Goal: Information Seeking & Learning: Learn about a topic

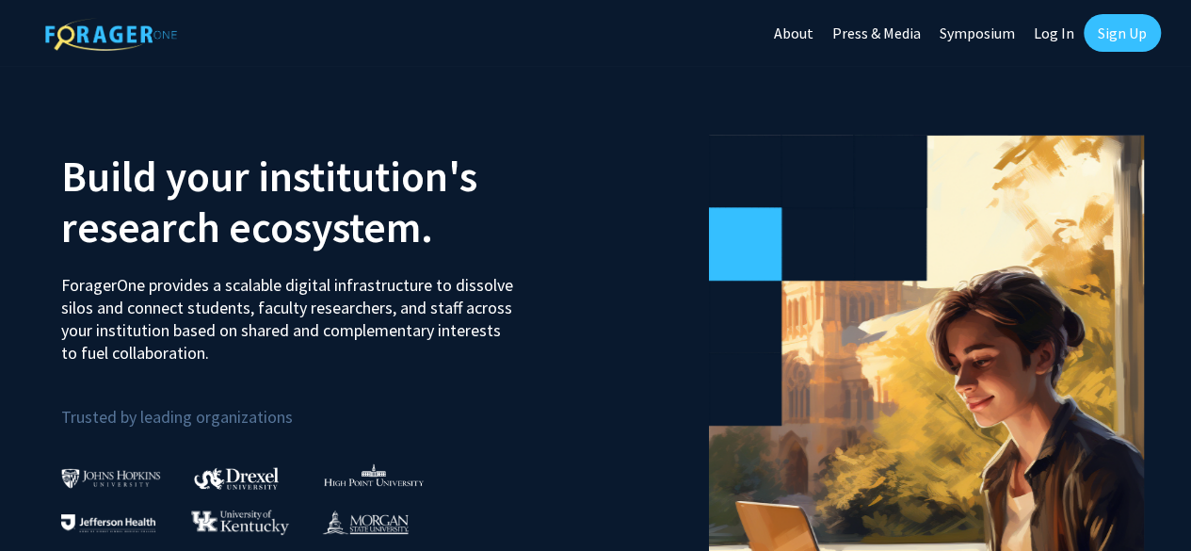
scroll to position [17, 0]
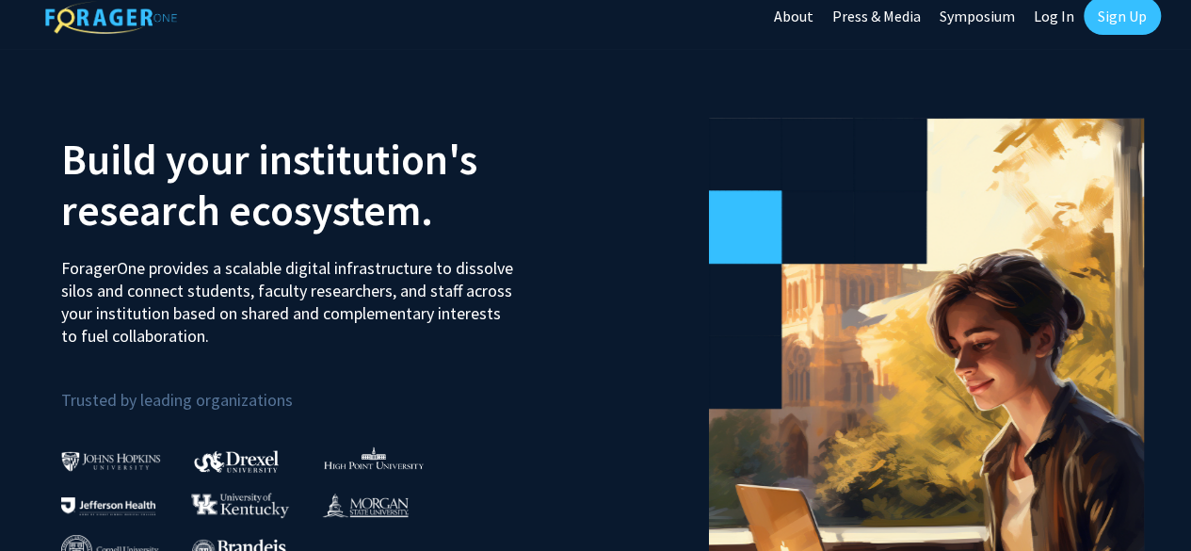
click at [1057, 27] on link "Log In" at bounding box center [1053, 16] width 59 height 66
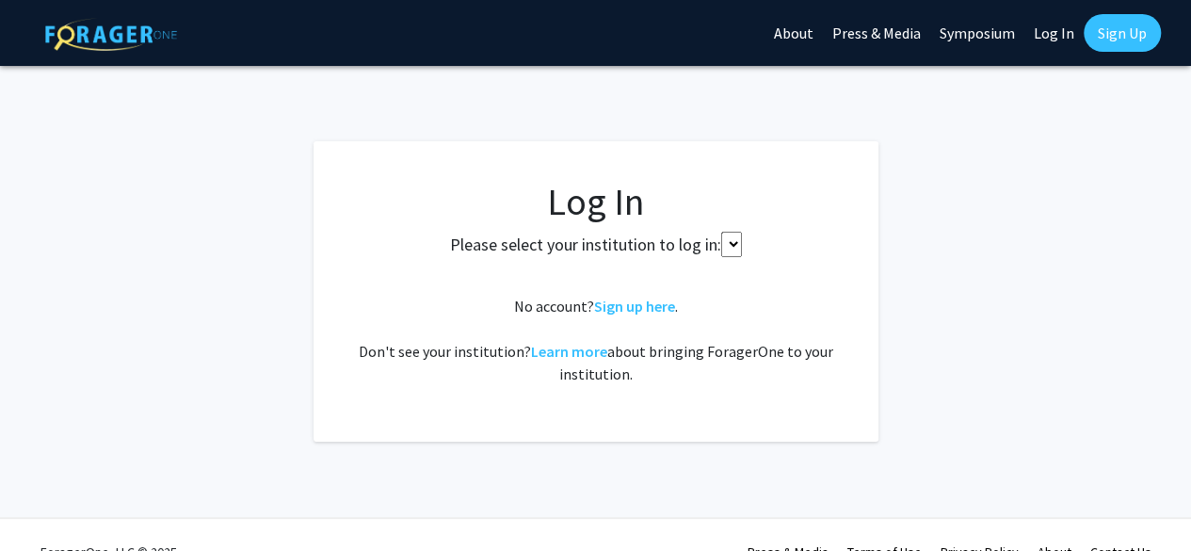
select select
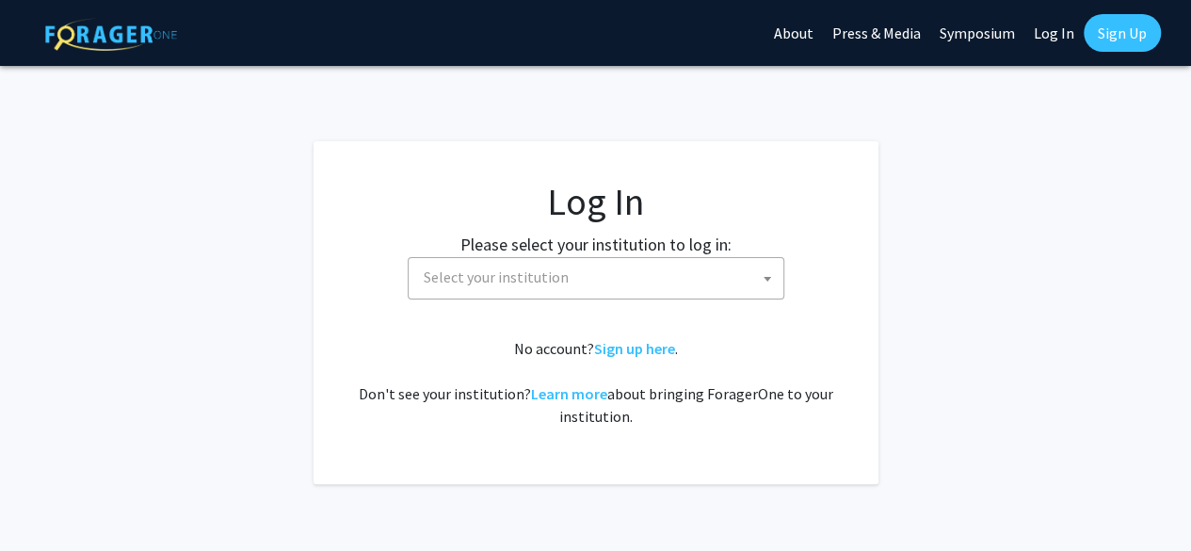
click at [561, 271] on span "Select your institution" at bounding box center [496, 276] width 145 height 19
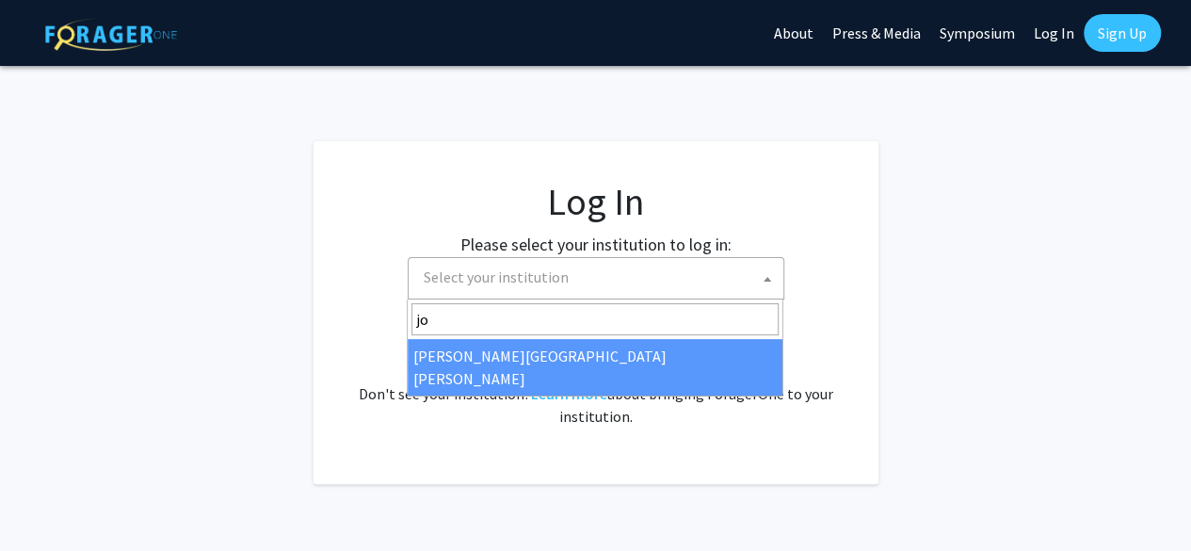
type input "jo"
select select "1"
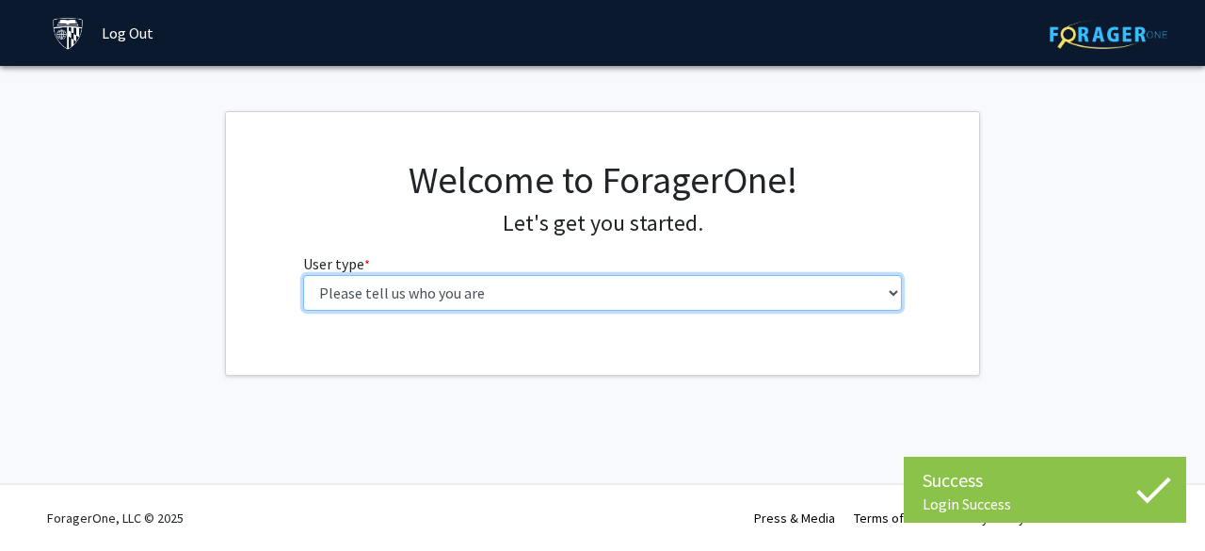
click at [476, 297] on select "Please tell us who you are Undergraduate Student Master's Student Doctoral Cand…" at bounding box center [603, 293] width 600 height 36
select select "1: undergrad"
click at [303, 275] on select "Please tell us who you are Undergraduate Student Master's Student Doctoral Cand…" at bounding box center [603, 293] width 600 height 36
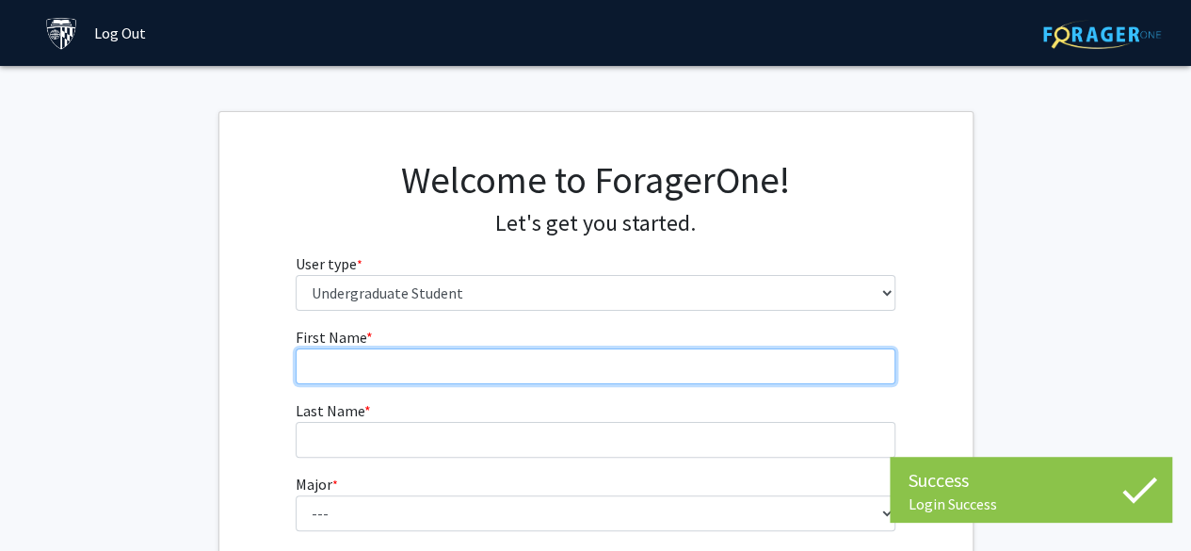
click at [439, 377] on input "First Name * required" at bounding box center [596, 366] width 600 height 36
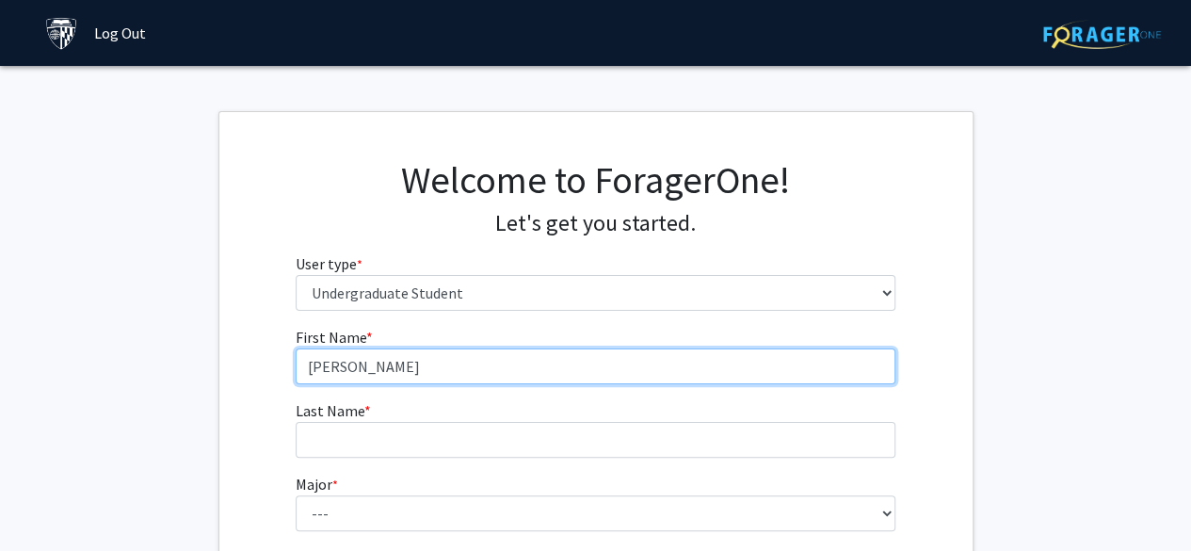
type input "[PERSON_NAME]"
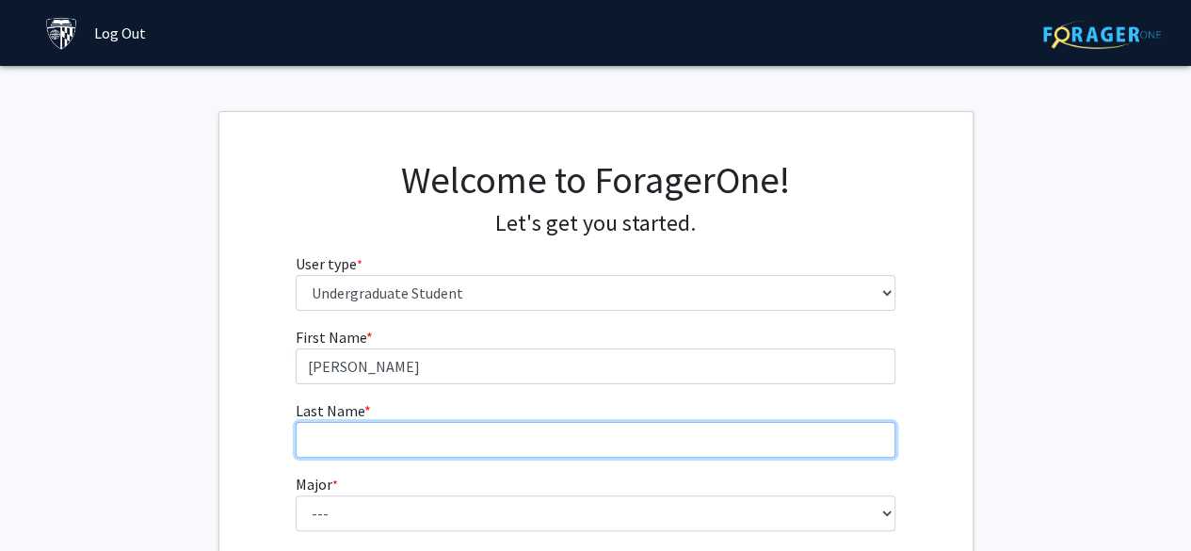
click at [347, 430] on input "Last Name * required" at bounding box center [596, 440] width 600 height 36
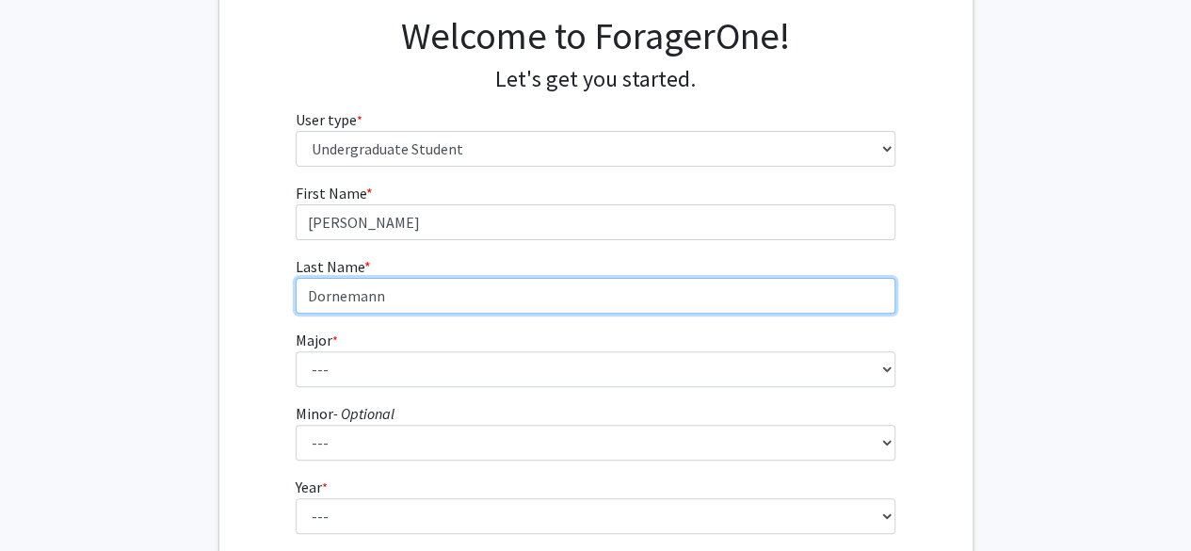
scroll to position [158, 0]
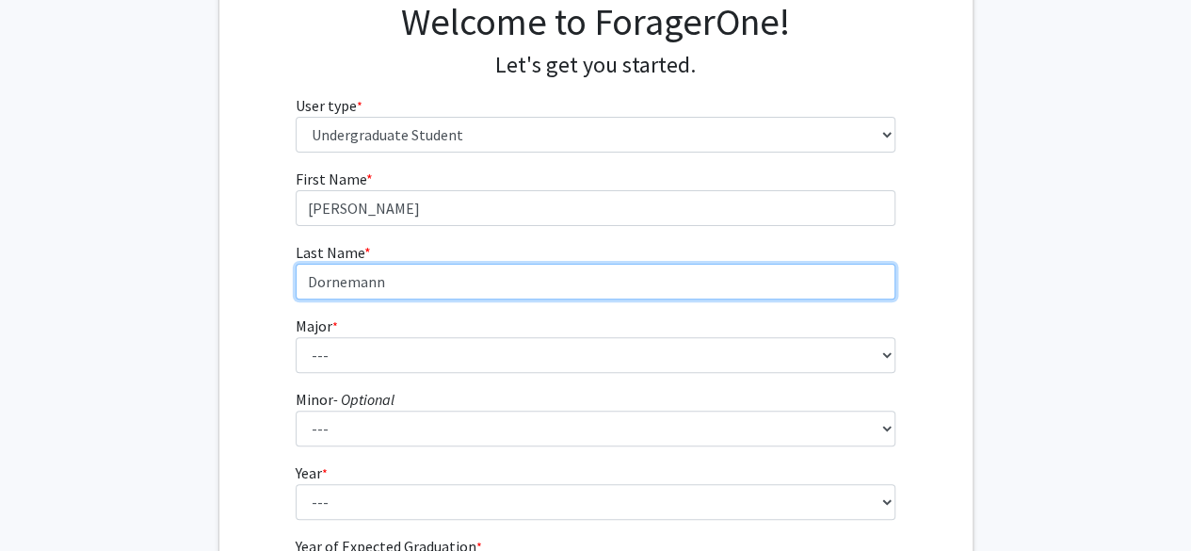
type input "Dornemann"
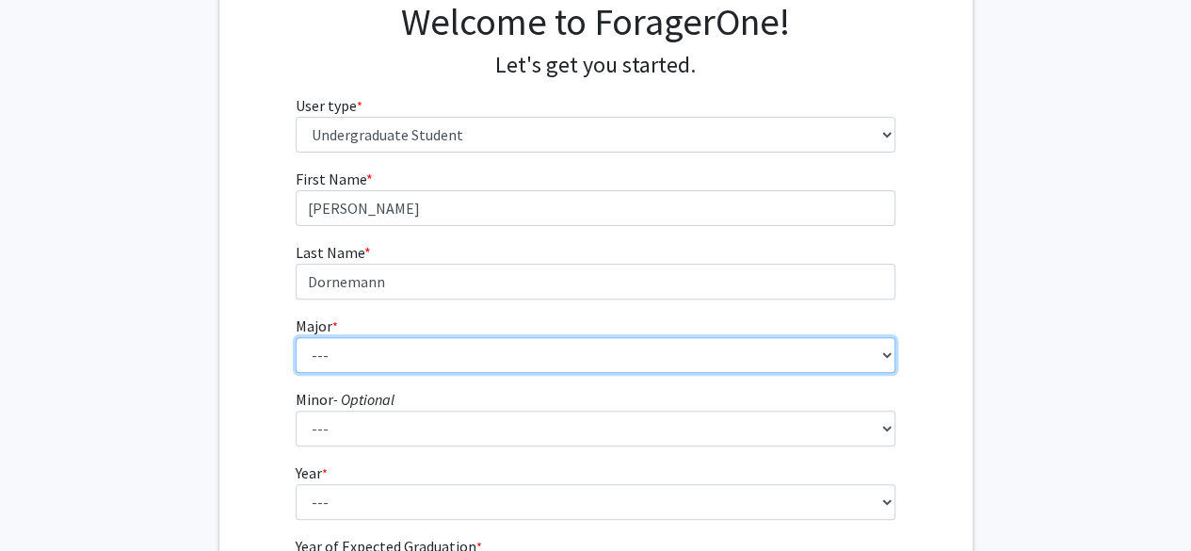
click at [341, 358] on select "--- Africana Studies Anthropology Applied Mathematics & Statistics Archaeology …" at bounding box center [596, 355] width 600 height 36
select select "9: 24"
click at [296, 337] on select "--- Africana Studies Anthropology Applied Mathematics & Statistics Archaeology …" at bounding box center [596, 355] width 600 height 36
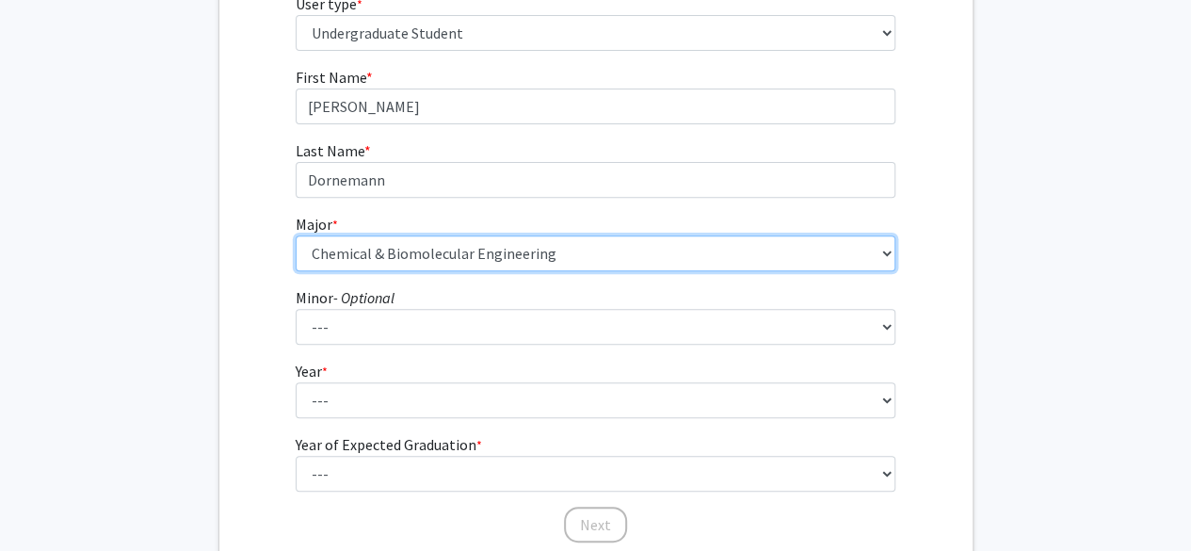
scroll to position [298, 0]
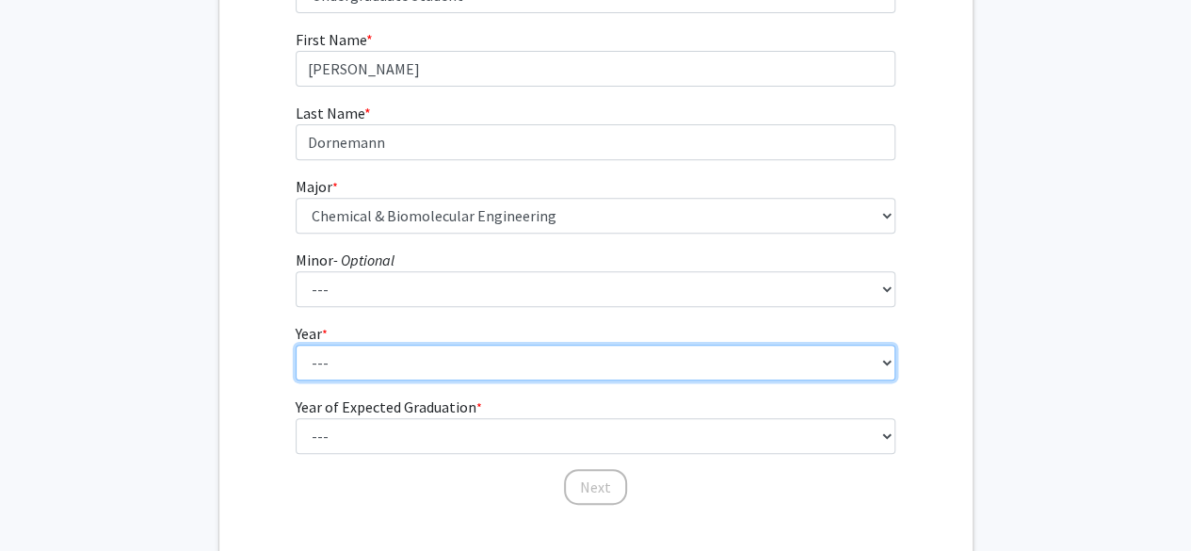
click at [318, 360] on select "--- First-year Sophomore Junior Senior Postbaccalaureate Certificate" at bounding box center [596, 363] width 600 height 36
select select "1: first-year"
click at [296, 345] on select "--- First-year Sophomore Junior Senior Postbaccalaureate Certificate" at bounding box center [596, 363] width 600 height 36
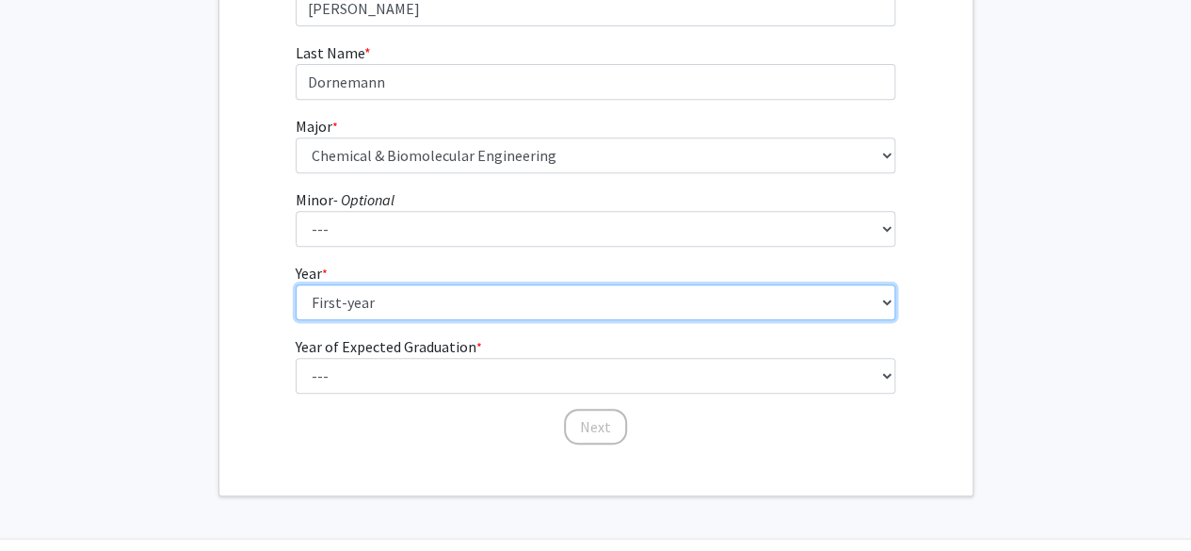
scroll to position [366, 0]
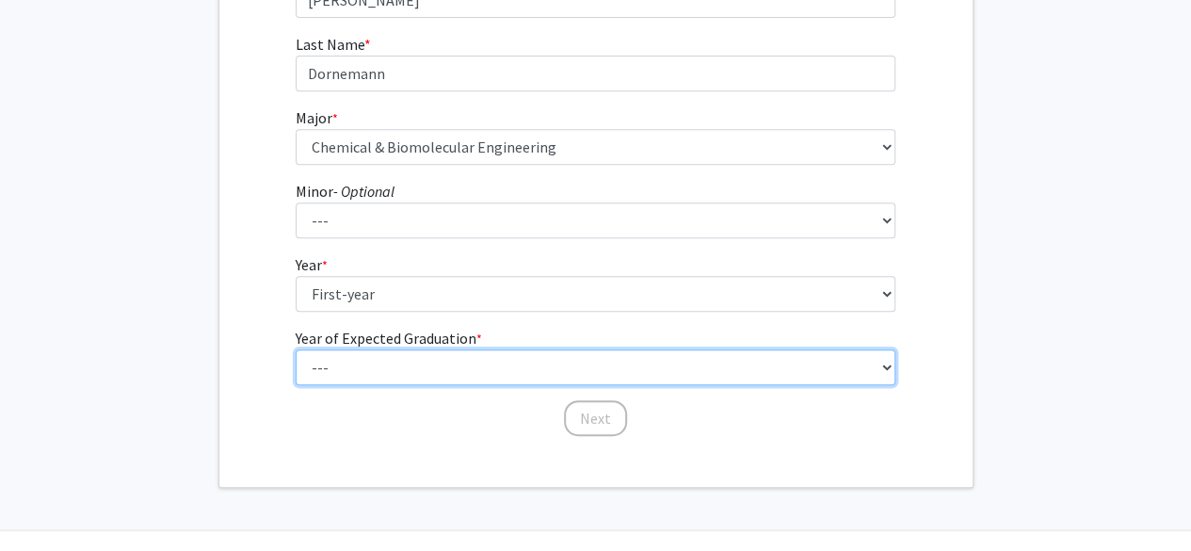
click at [342, 363] on select "--- 2025 2026 2027 2028 2029 2030 2031 2032 2033 2034" at bounding box center [596, 367] width 600 height 36
select select "5: 2029"
click at [296, 349] on select "--- 2025 2026 2027 2028 2029 2030 2031 2032 2033 2034" at bounding box center [596, 367] width 600 height 36
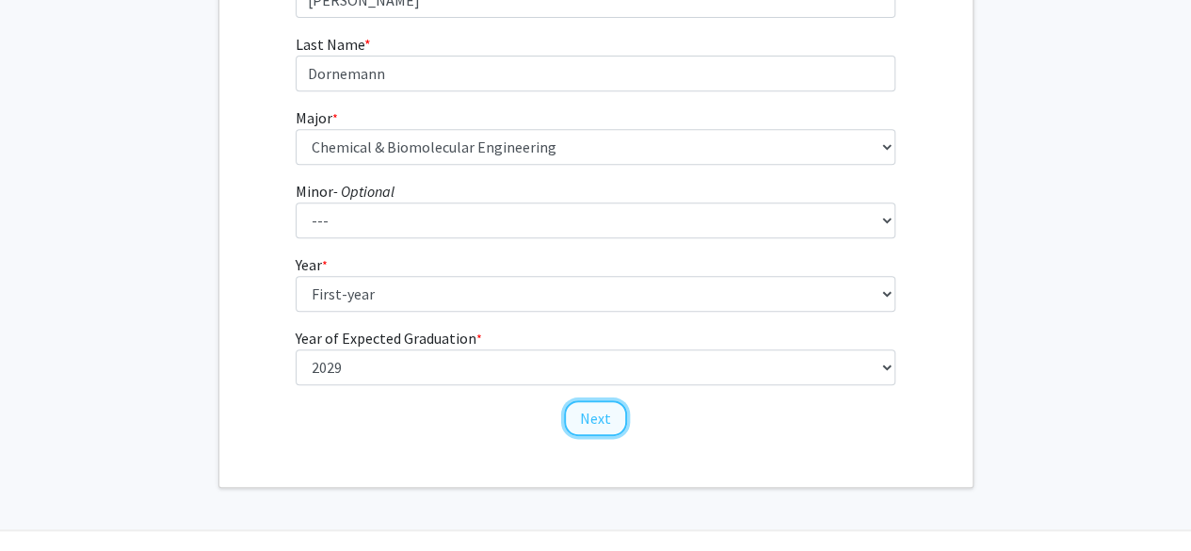
click at [584, 413] on button "Next" at bounding box center [595, 418] width 63 height 36
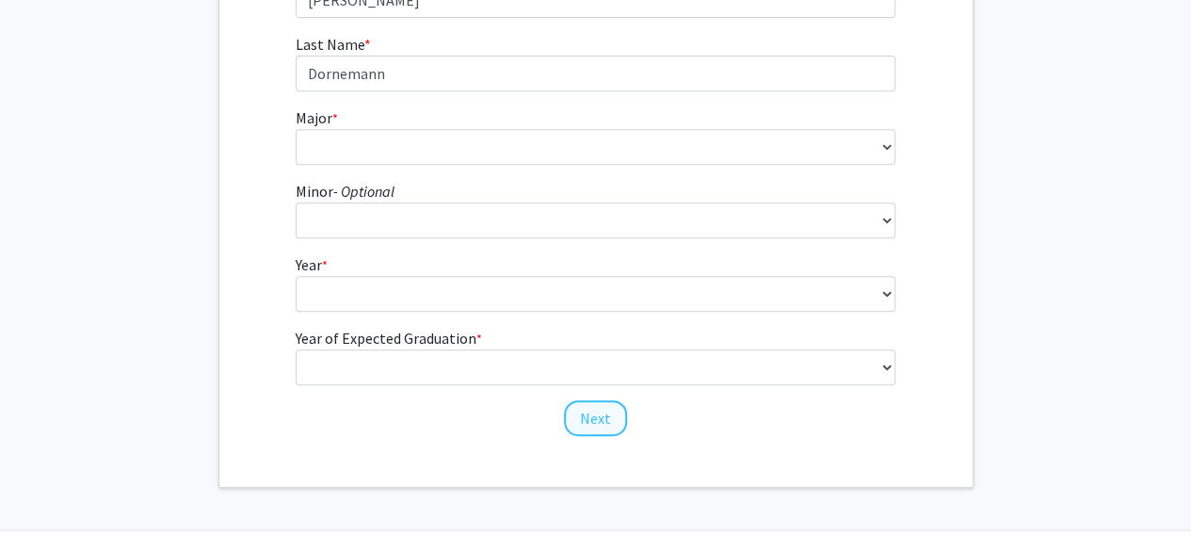
scroll to position [0, 0]
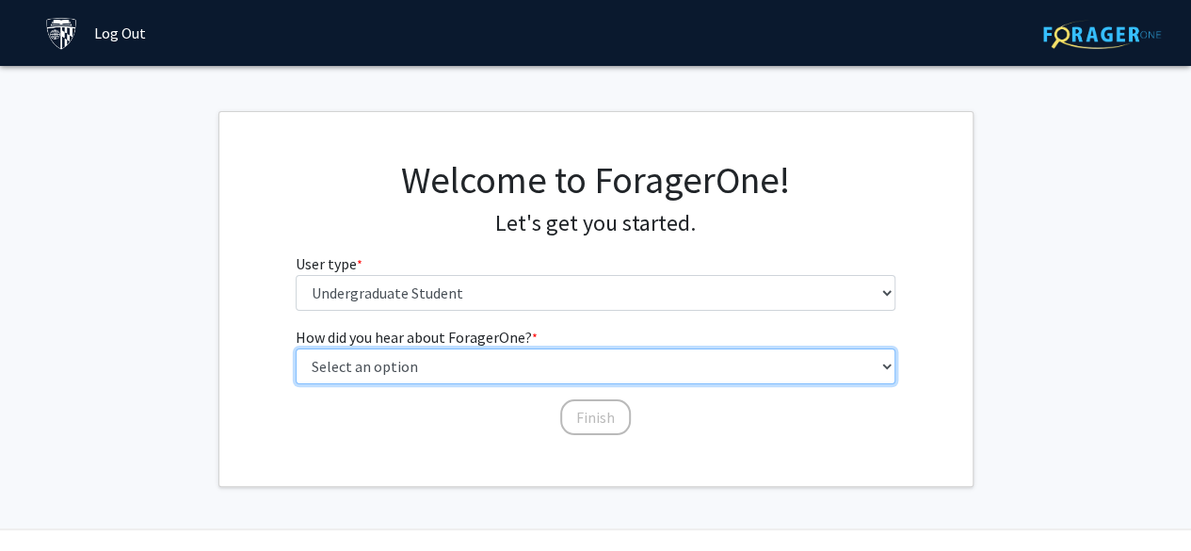
click at [448, 363] on select "Select an option Peer/student recommendation Faculty/staff recommendation Unive…" at bounding box center [596, 366] width 600 height 36
select select "2: faculty_recommendation"
click at [296, 348] on select "Select an option Peer/student recommendation Faculty/staff recommendation Unive…" at bounding box center [596, 366] width 600 height 36
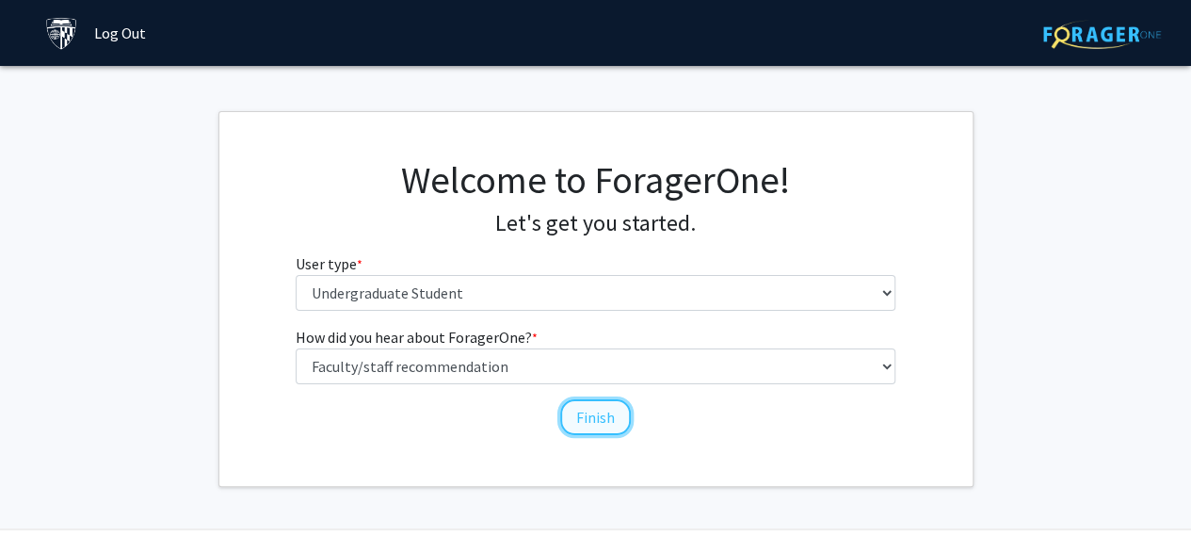
click at [588, 428] on button "Finish" at bounding box center [595, 417] width 71 height 36
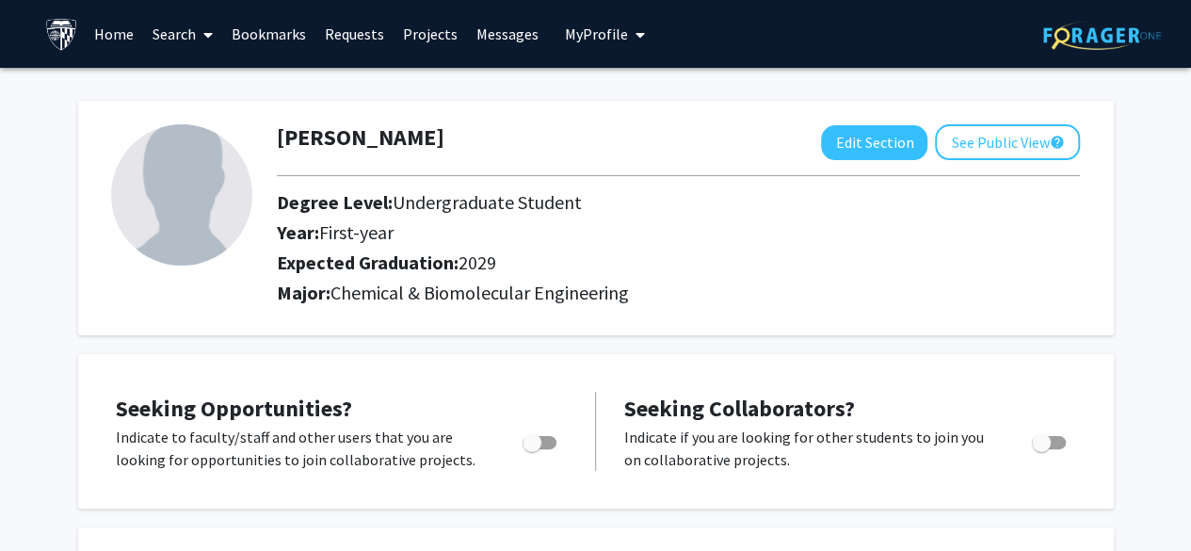
click at [411, 35] on link "Projects" at bounding box center [430, 34] width 73 height 66
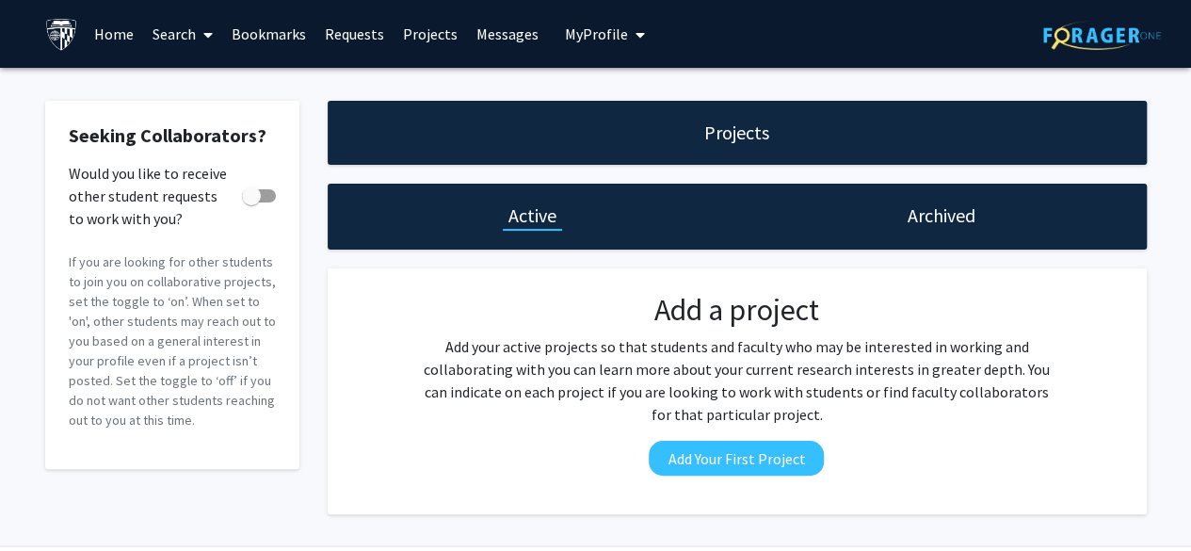
click at [166, 37] on link "Search" at bounding box center [182, 34] width 79 height 66
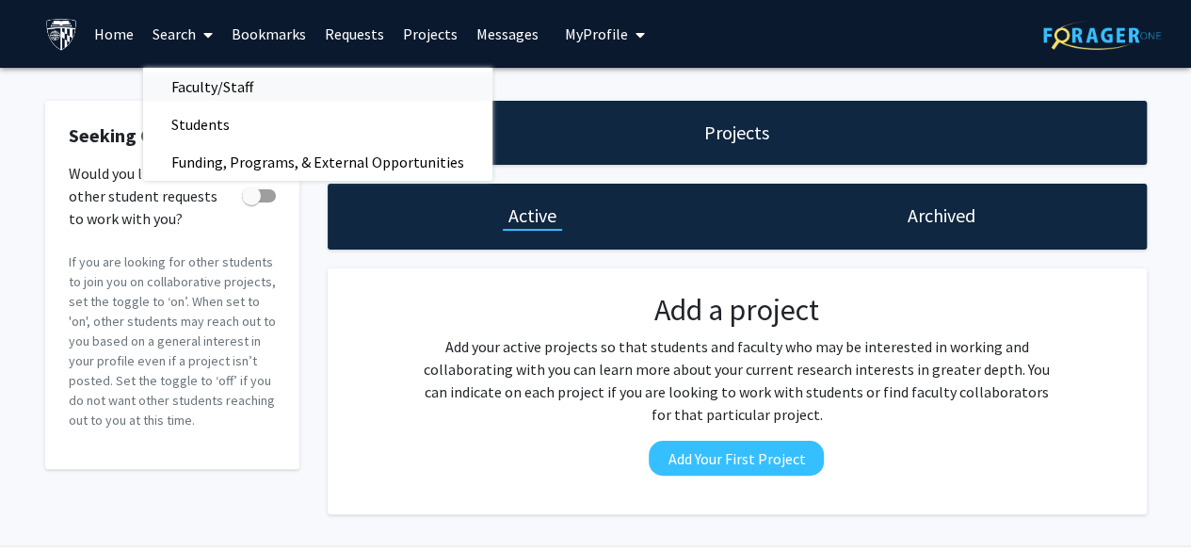
click at [194, 91] on span "Faculty/Staff" at bounding box center [212, 87] width 138 height 38
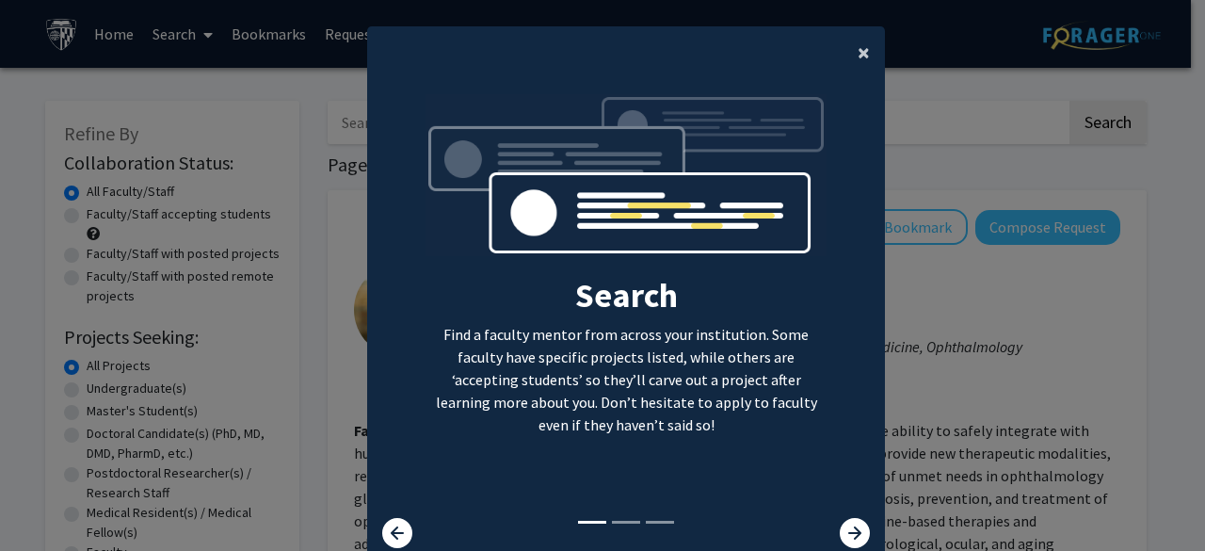
click at [858, 50] on span "×" at bounding box center [864, 52] width 12 height 29
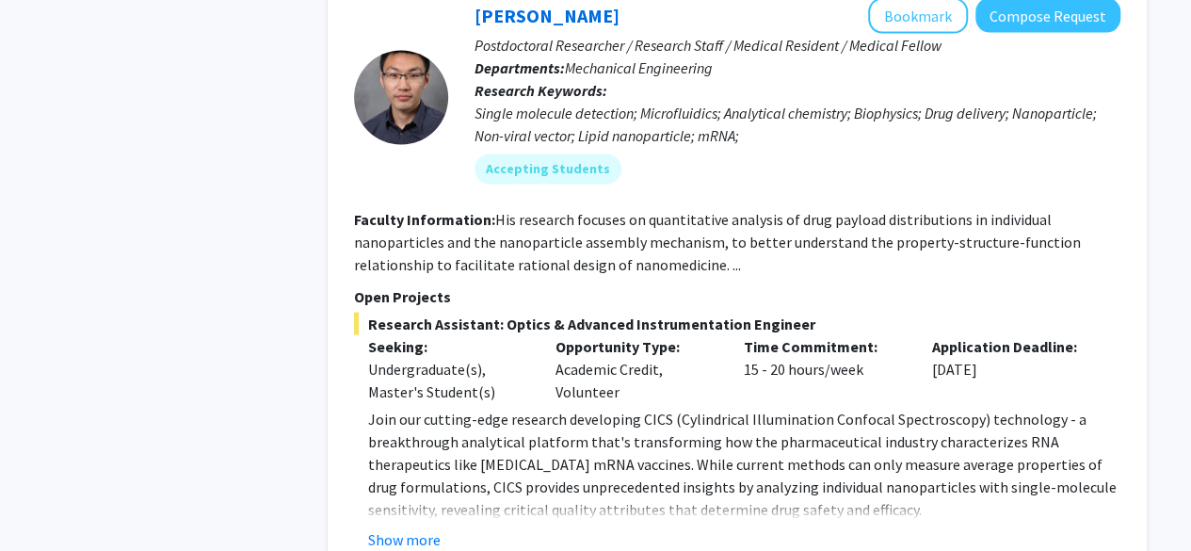
scroll to position [5480, 0]
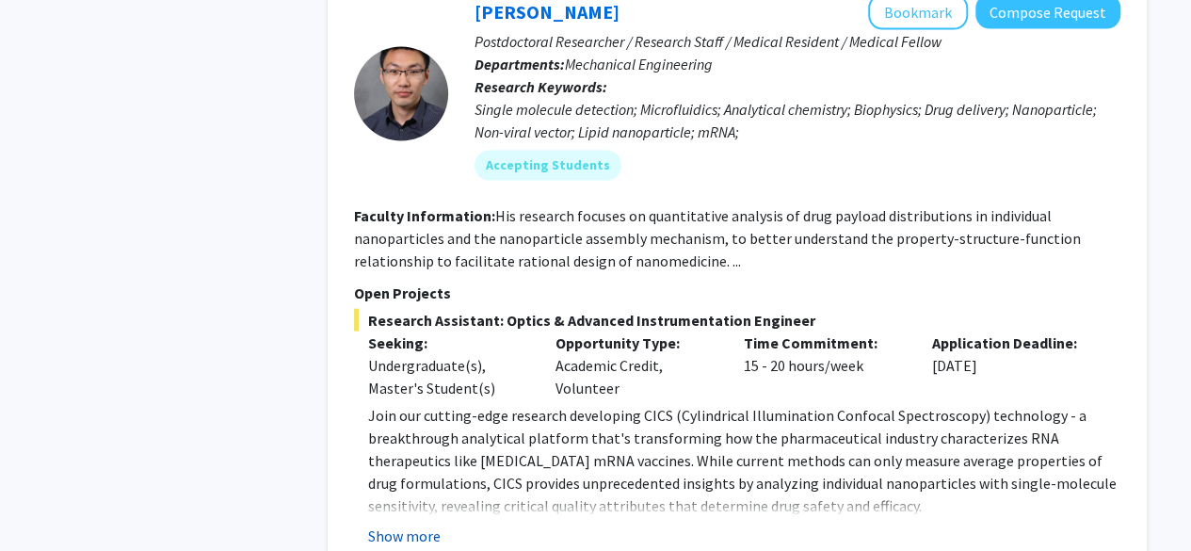
click at [419, 524] on button "Show more" at bounding box center [404, 535] width 73 height 23
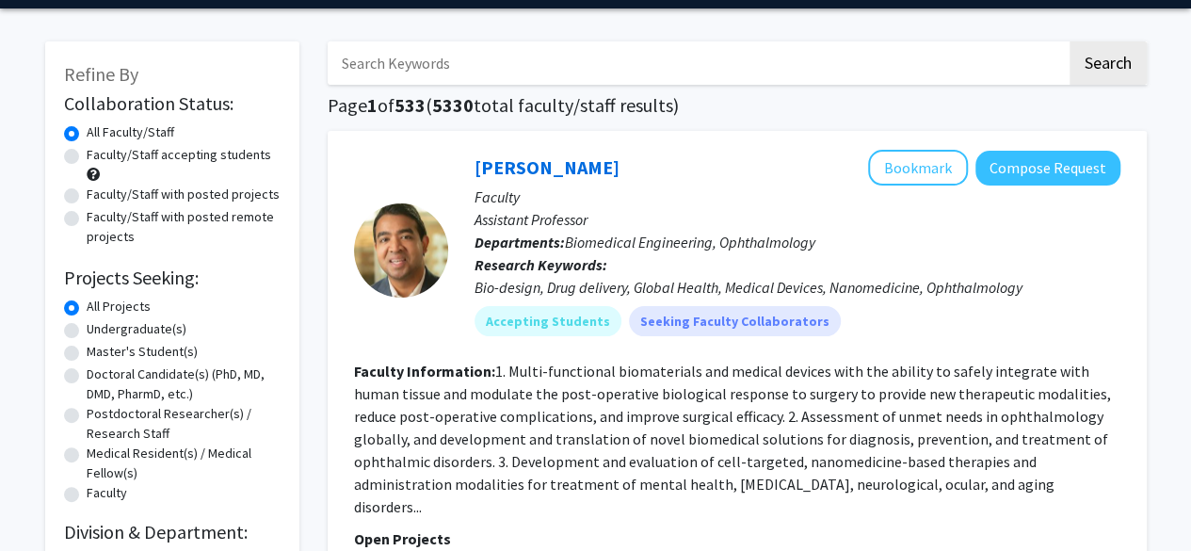
scroll to position [82, 0]
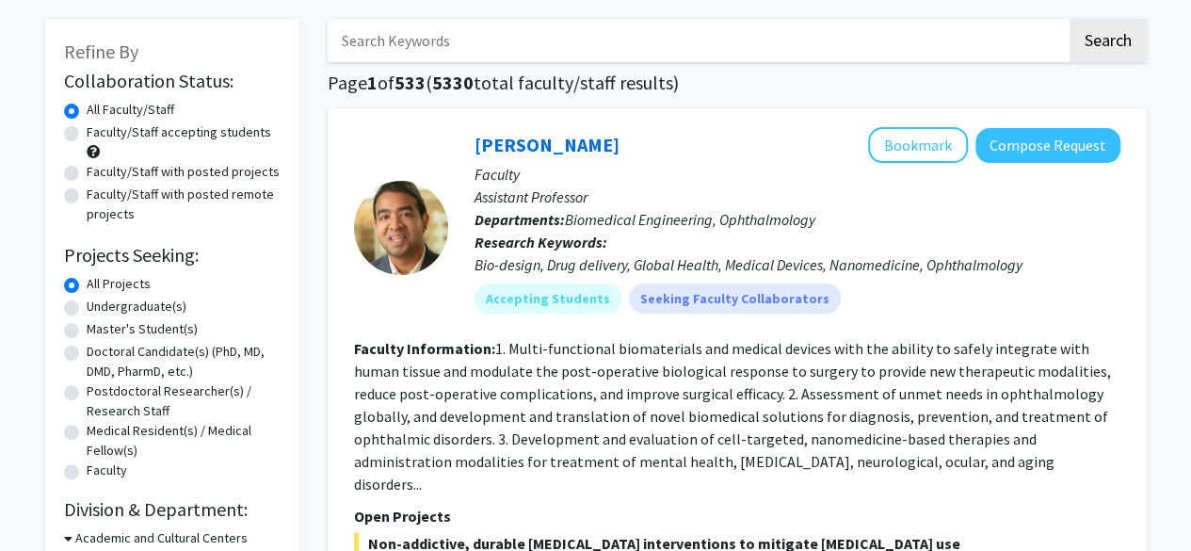
click at [87, 305] on label "Undergraduate(s)" at bounding box center [137, 307] width 100 height 20
click at [87, 305] on input "Undergraduate(s)" at bounding box center [93, 303] width 12 height 12
radio input "true"
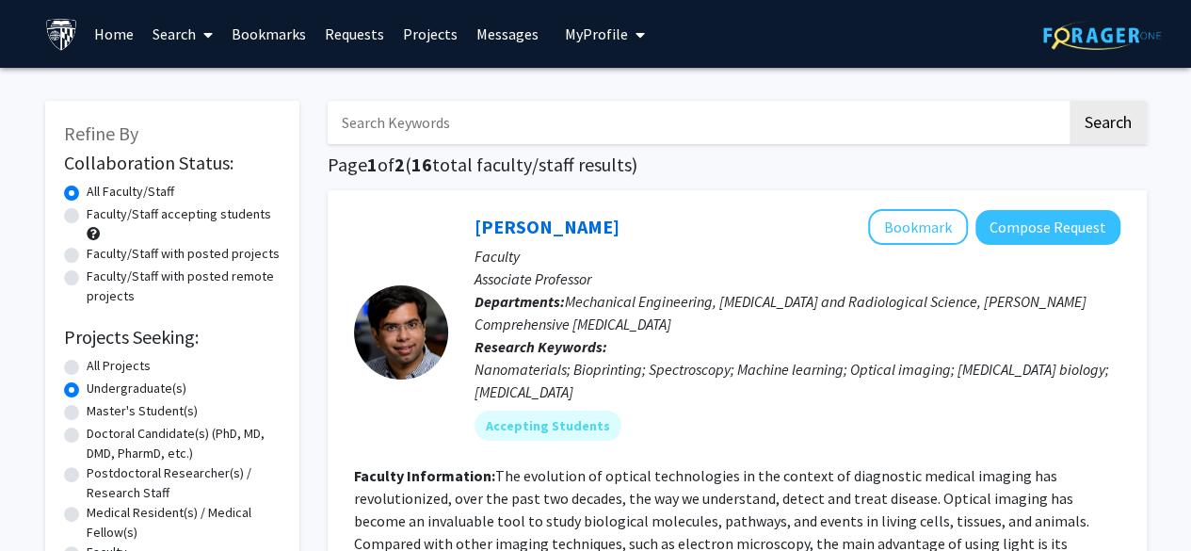
click at [87, 217] on label "Faculty/Staff accepting students" at bounding box center [179, 214] width 185 height 20
click at [87, 217] on input "Faculty/Staff accepting students" at bounding box center [93, 210] width 12 height 12
radio input "true"
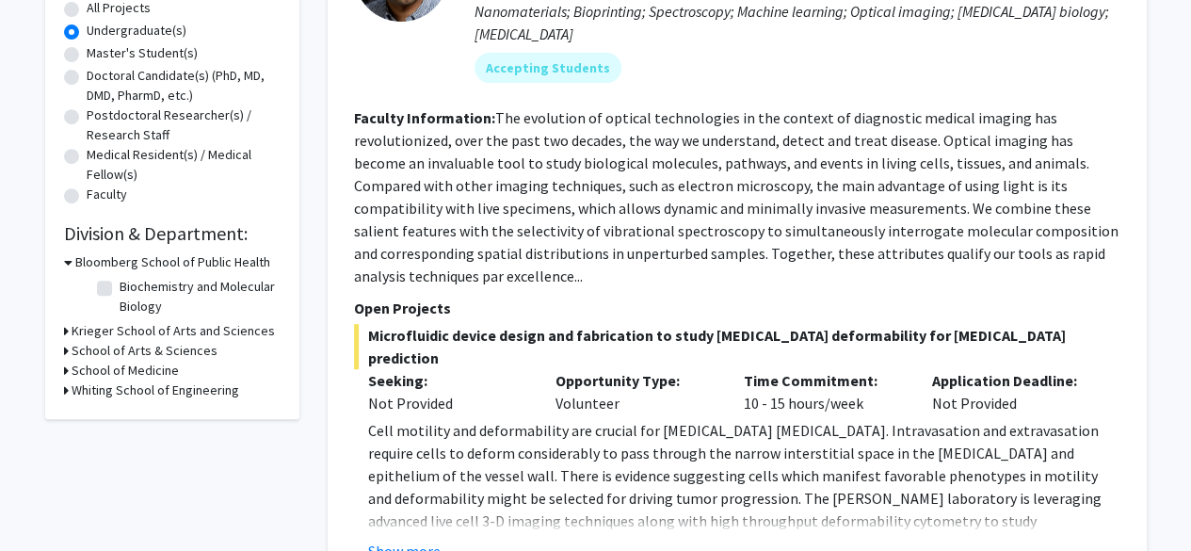
scroll to position [360, 0]
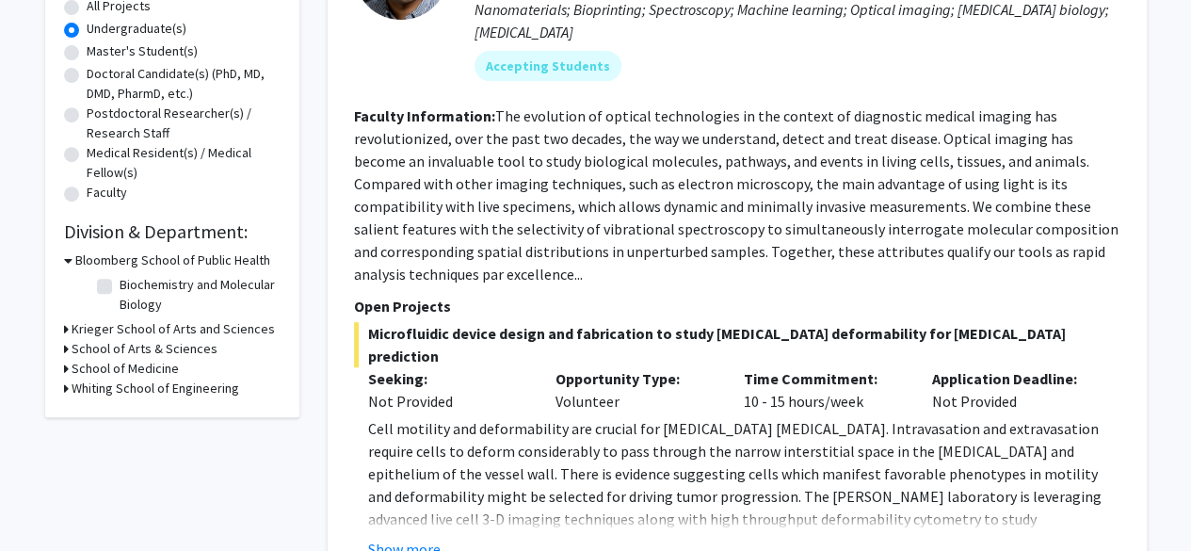
click at [120, 285] on label "Biochemistry and Molecular Biology" at bounding box center [198, 295] width 156 height 40
click at [120, 285] on input "Biochemistry and Molecular Biology" at bounding box center [126, 281] width 12 height 12
checkbox input "true"
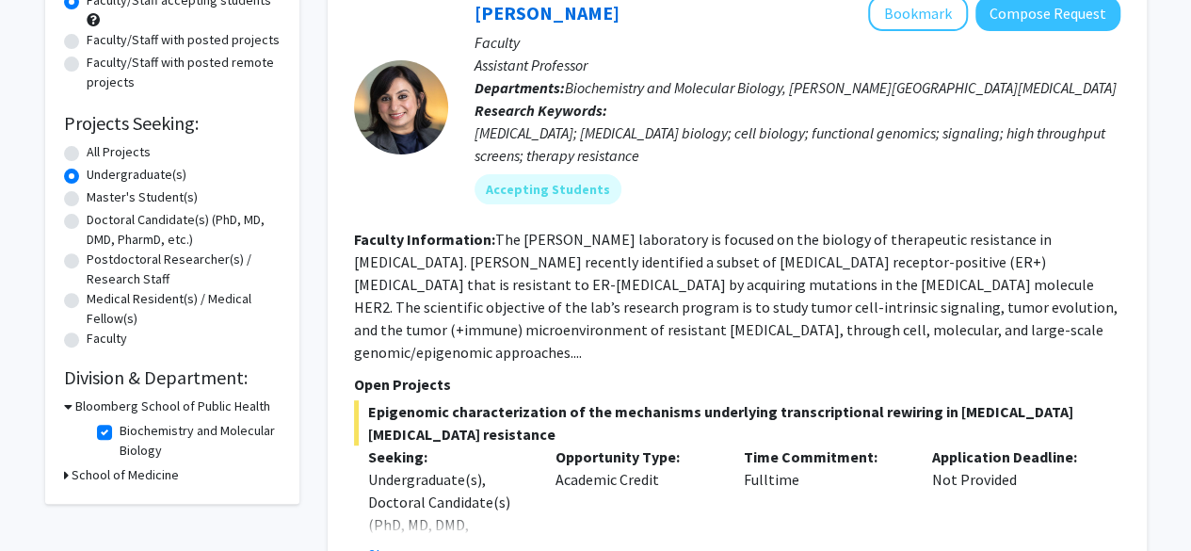
scroll to position [287, 0]
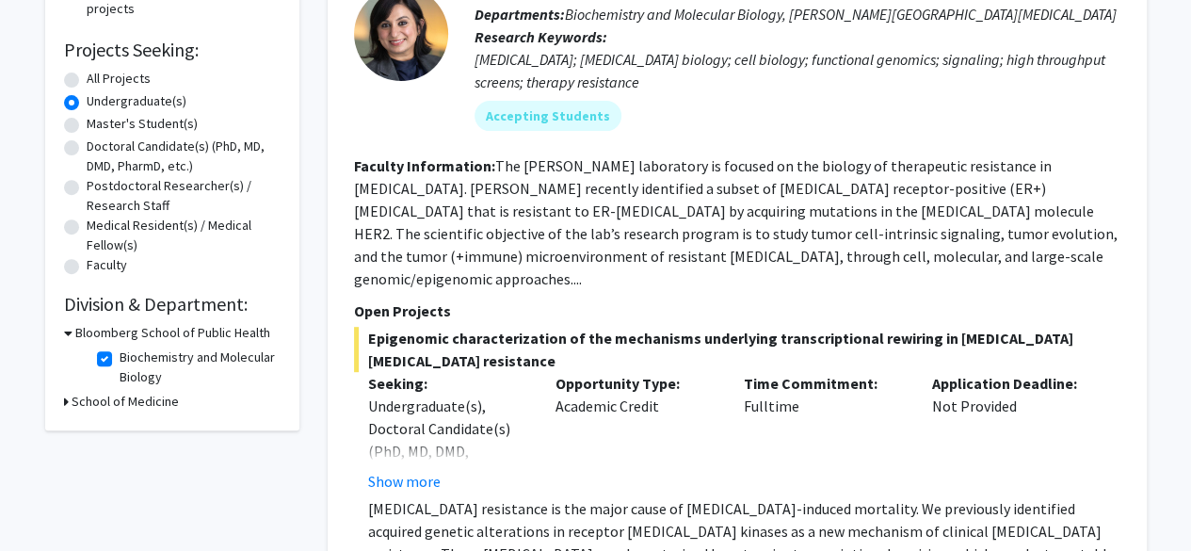
click at [82, 404] on h3 "School of Medicine" at bounding box center [125, 402] width 107 height 20
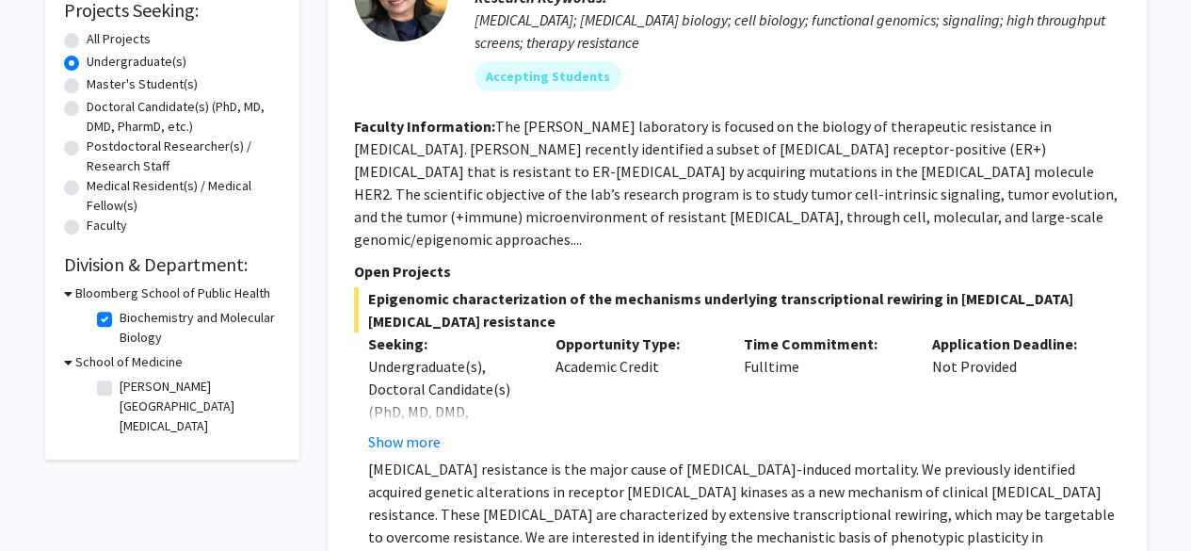
scroll to position [342, 0]
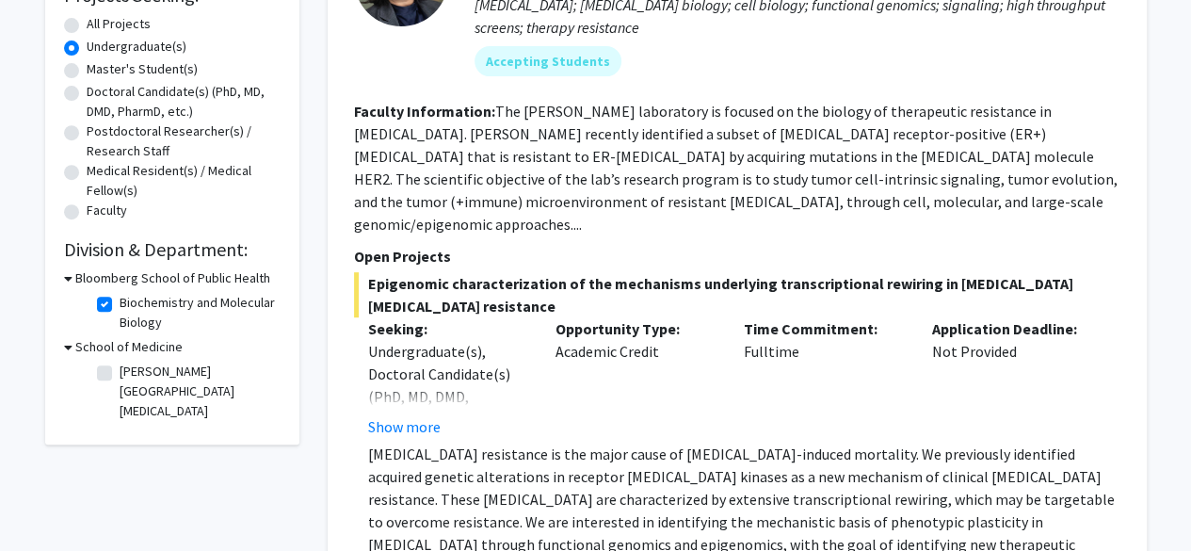
click at [83, 347] on h3 "School of Medicine" at bounding box center [128, 347] width 107 height 20
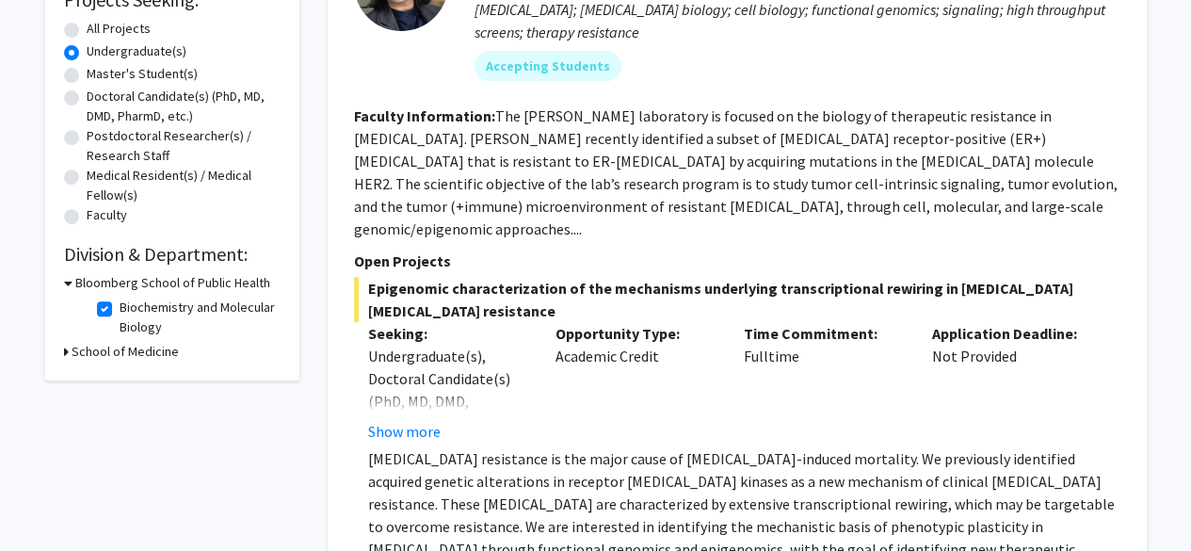
scroll to position [361, 0]
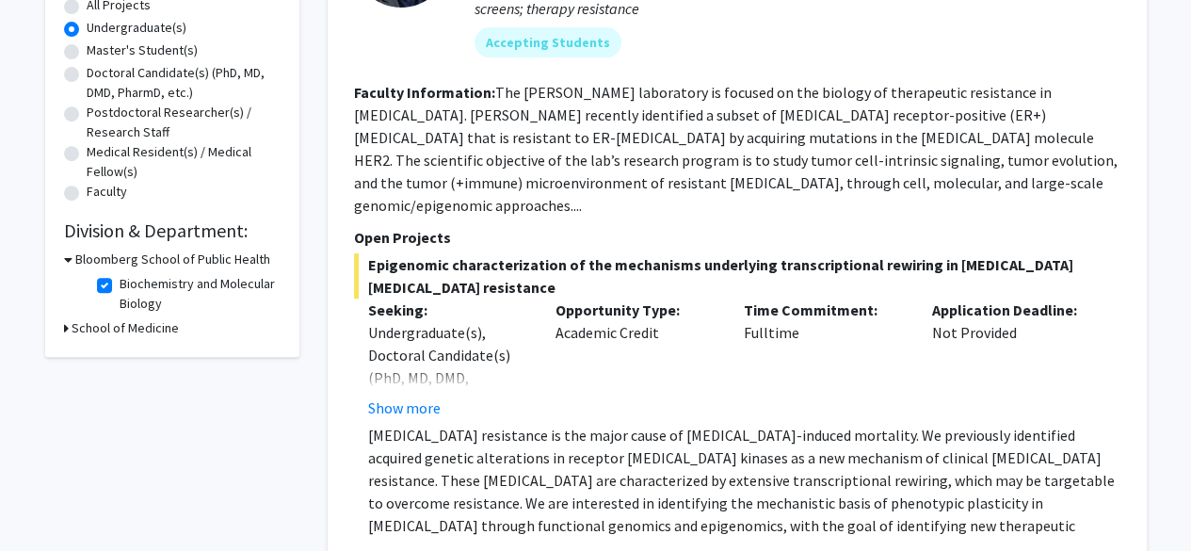
click at [120, 282] on label "Biochemistry and Molecular Biology" at bounding box center [198, 294] width 156 height 40
click at [120, 282] on input "Biochemistry and Molecular Biology" at bounding box center [126, 280] width 12 height 12
checkbox input "false"
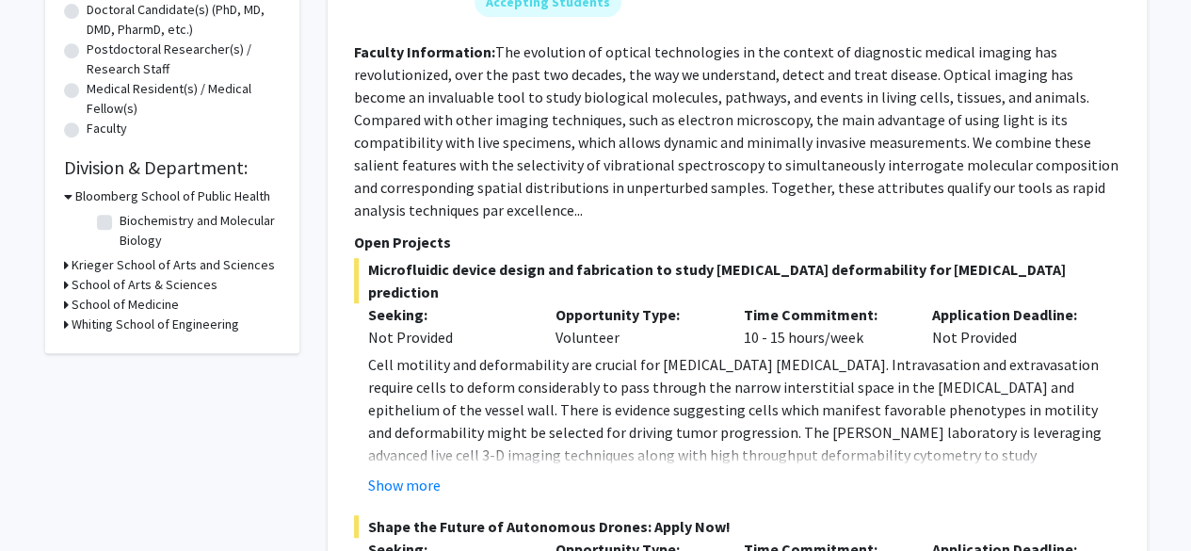
scroll to position [458, 0]
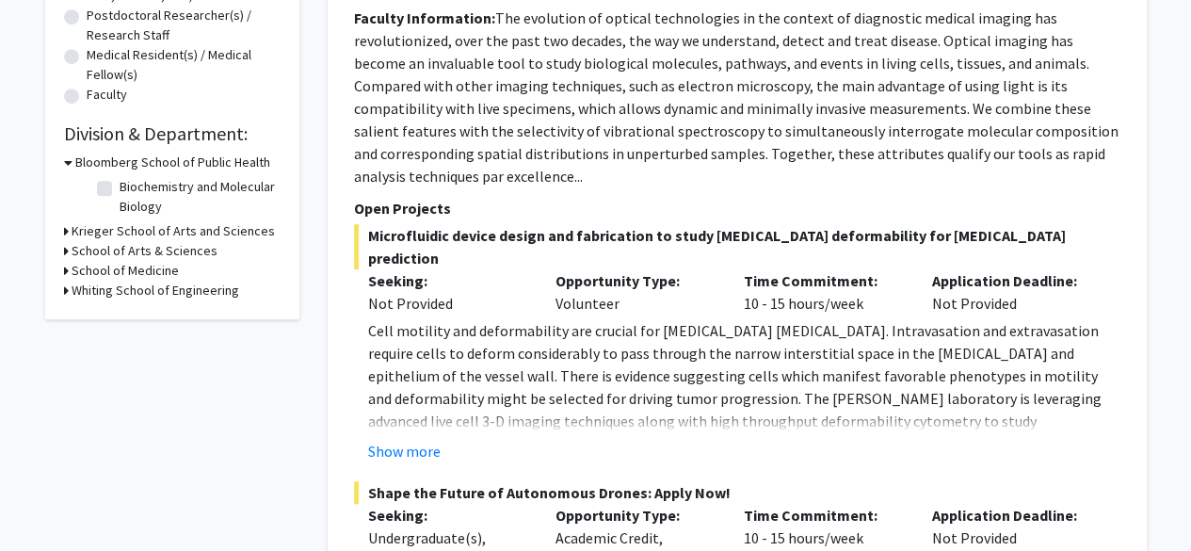
click at [94, 296] on h3 "Whiting School of Engineering" at bounding box center [156, 291] width 168 height 20
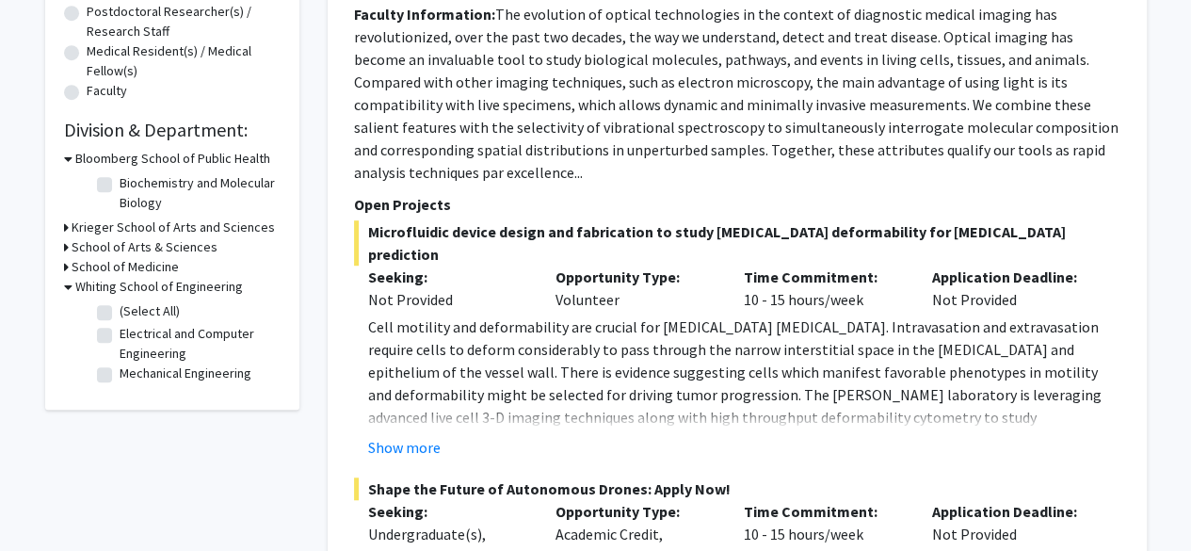
scroll to position [460, 0]
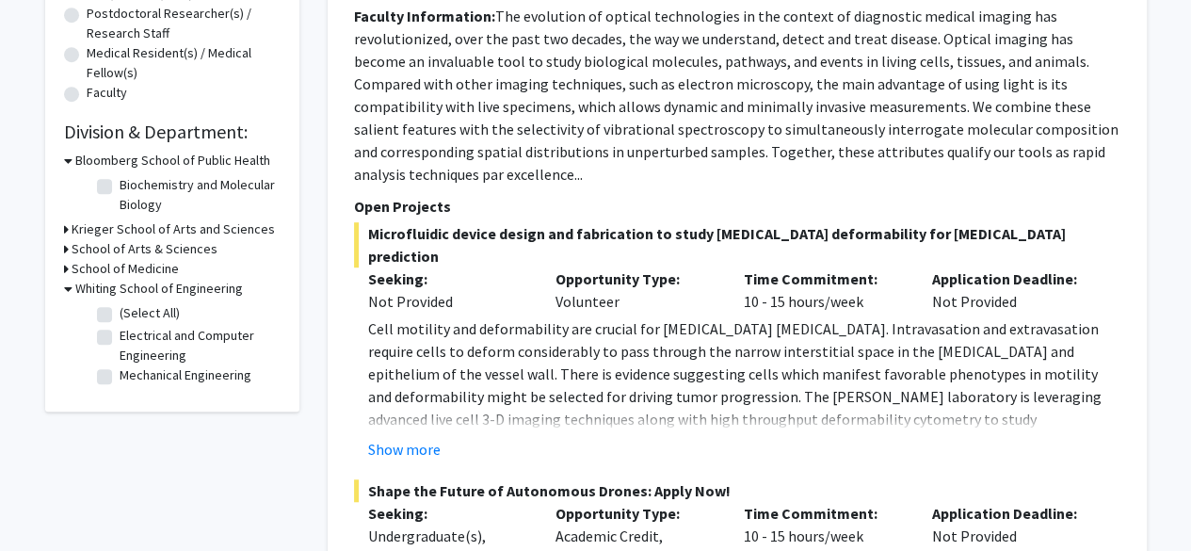
click at [80, 290] on h3 "Whiting School of Engineering" at bounding box center [159, 289] width 168 height 20
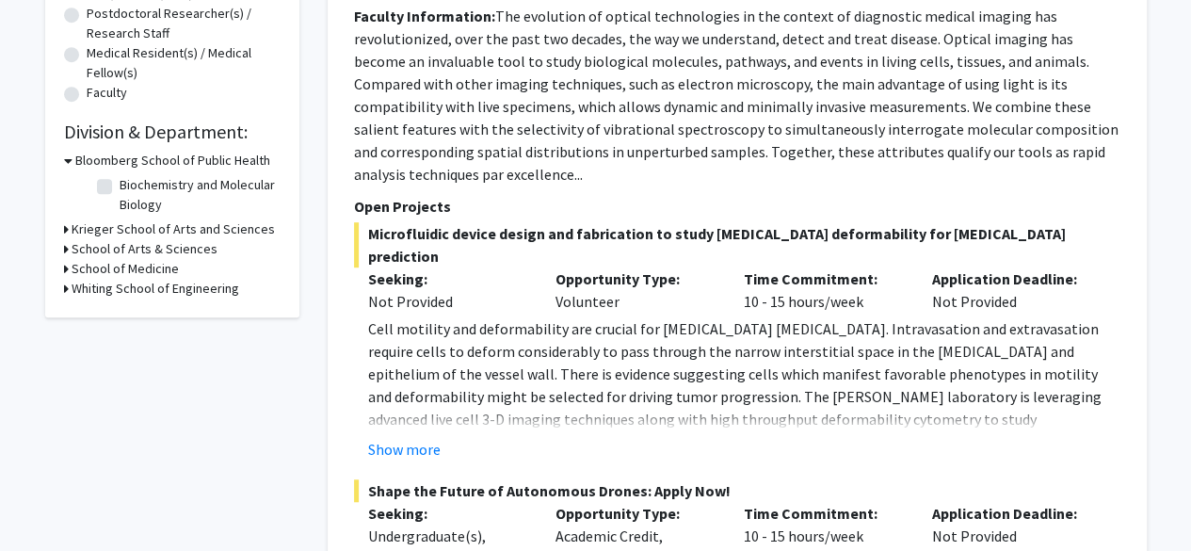
click at [83, 250] on h3 "School of Arts & Sciences" at bounding box center [145, 249] width 146 height 20
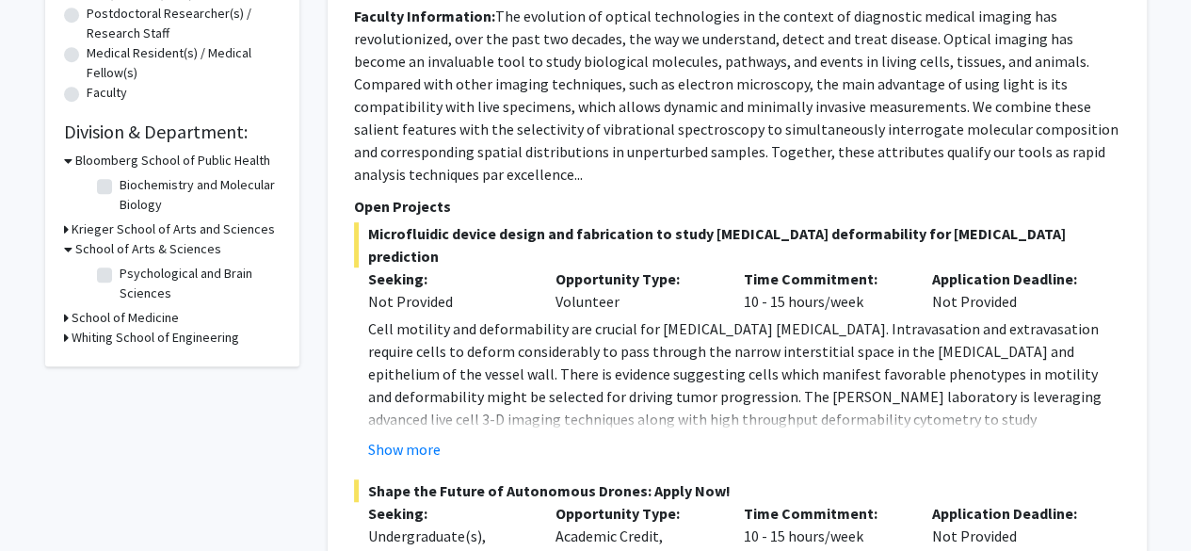
click at [83, 250] on h3 "School of Arts & Sciences" at bounding box center [148, 249] width 146 height 20
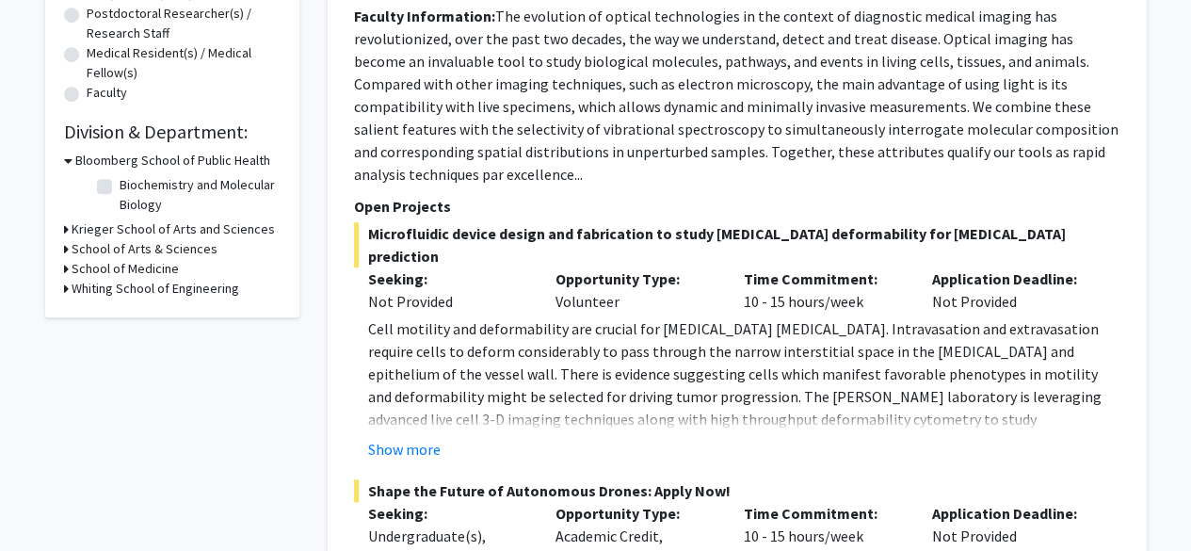
click at [86, 265] on h3 "School of Medicine" at bounding box center [125, 269] width 107 height 20
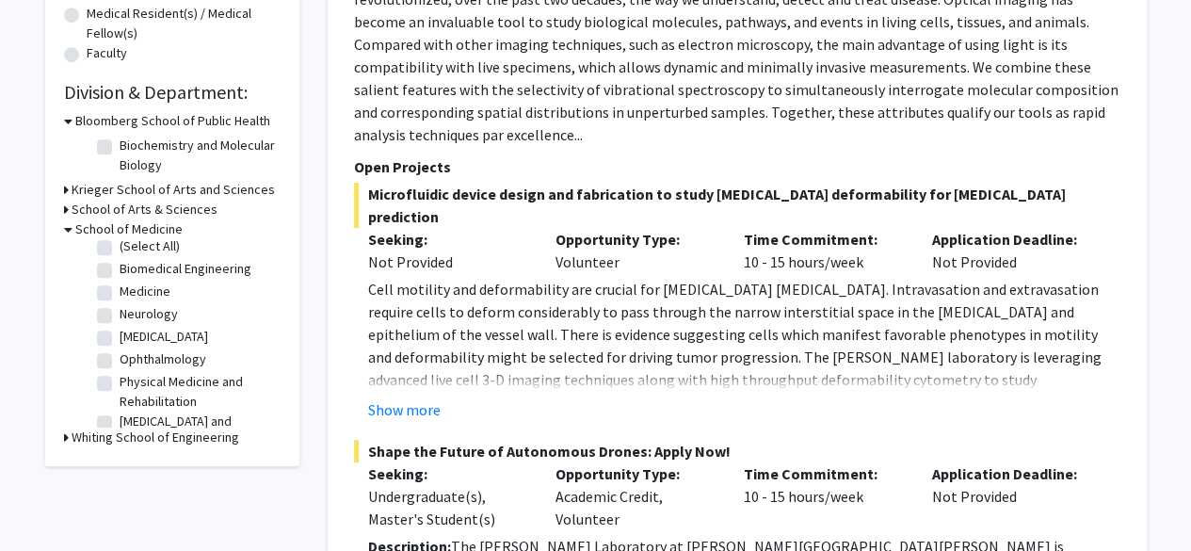
scroll to position [0, 0]
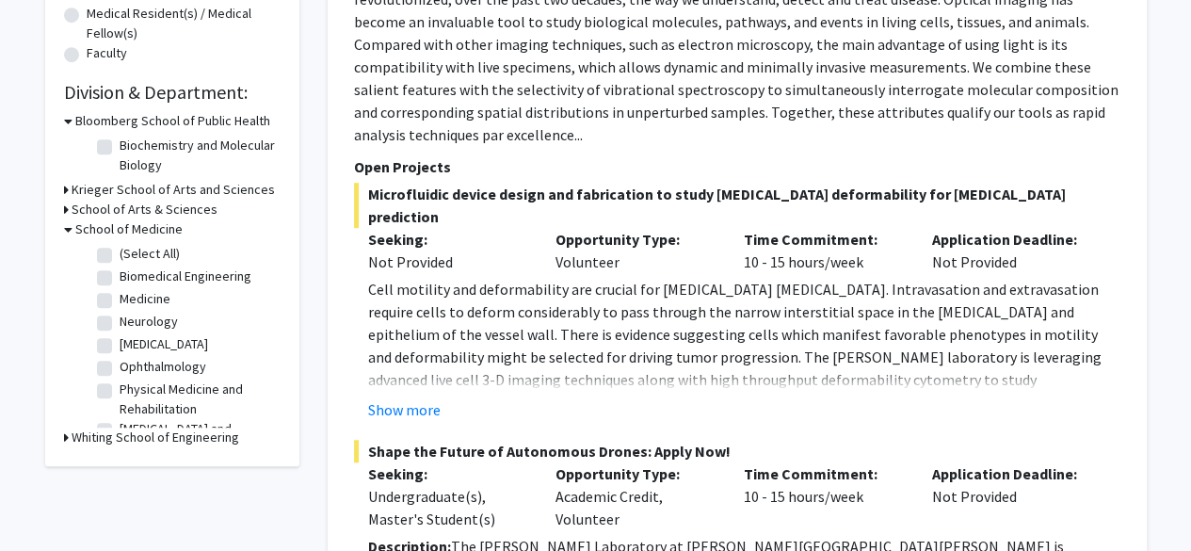
click at [123, 189] on h3 "Krieger School of Arts and Sciences" at bounding box center [173, 190] width 203 height 20
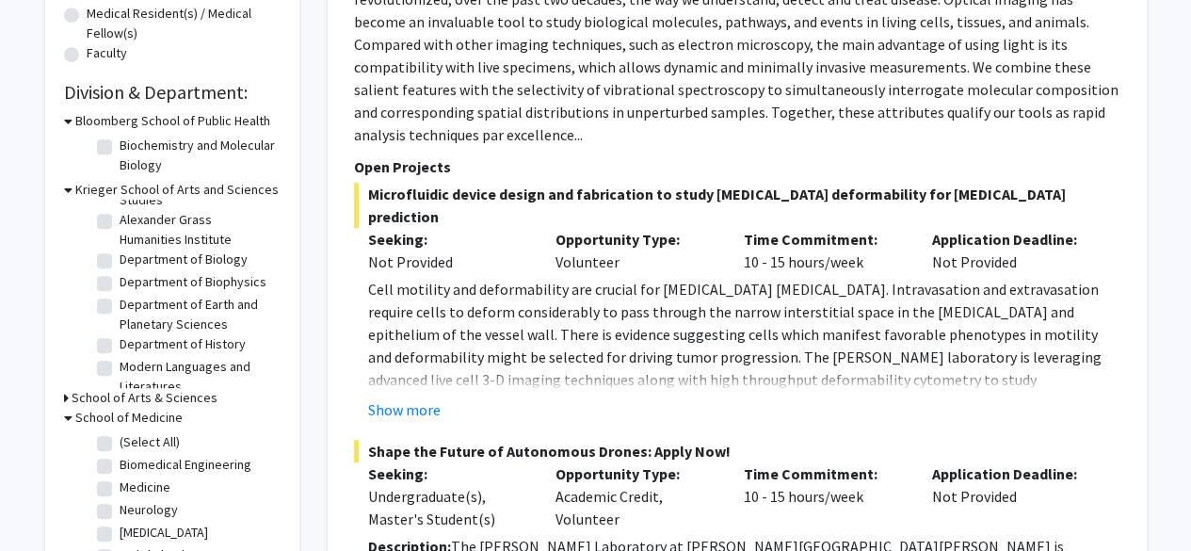
scroll to position [71, 0]
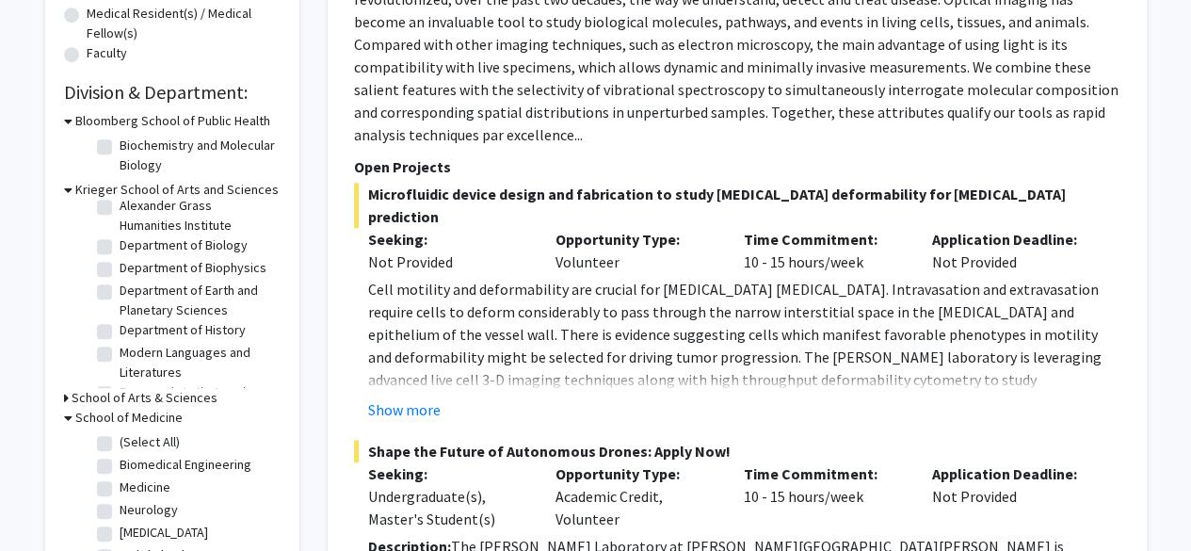
click at [70, 402] on div "School of Arts & Sciences" at bounding box center [172, 398] width 217 height 20
click at [62, 400] on div "Refine By Collaboration Status: Collaboration Status All Faculty/Staff Collabor…" at bounding box center [172, 128] width 254 height 1053
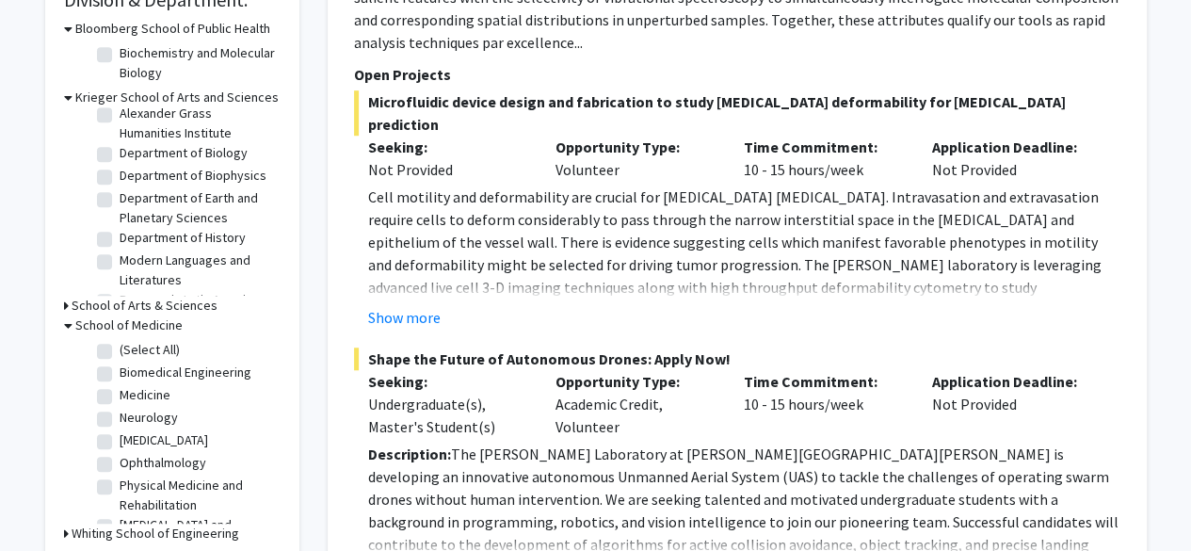
scroll to position [603, 0]
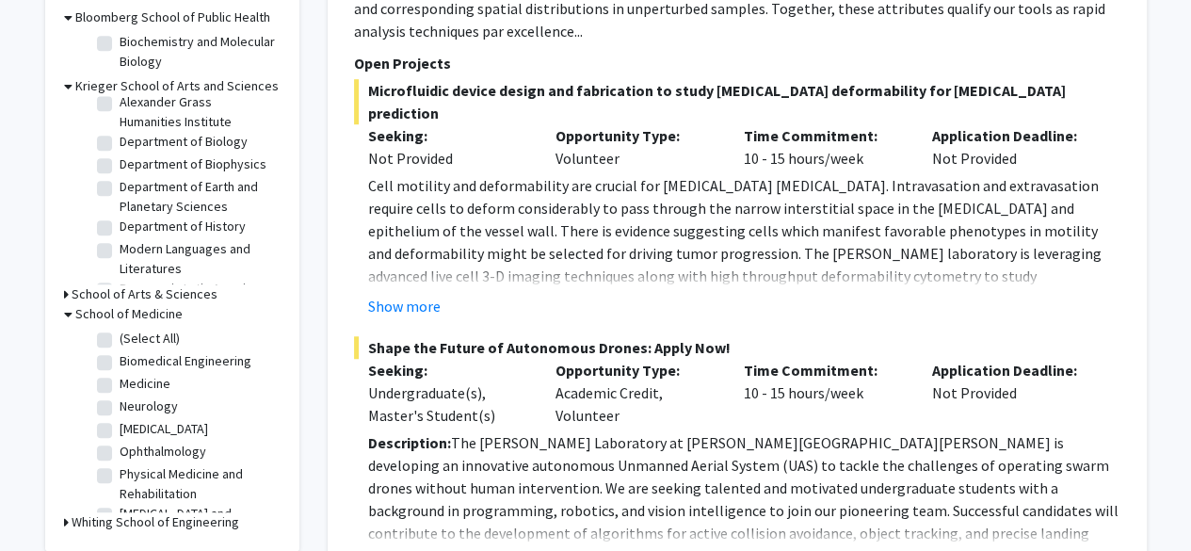
click at [96, 296] on h3 "School of Arts & Sciences" at bounding box center [145, 294] width 146 height 20
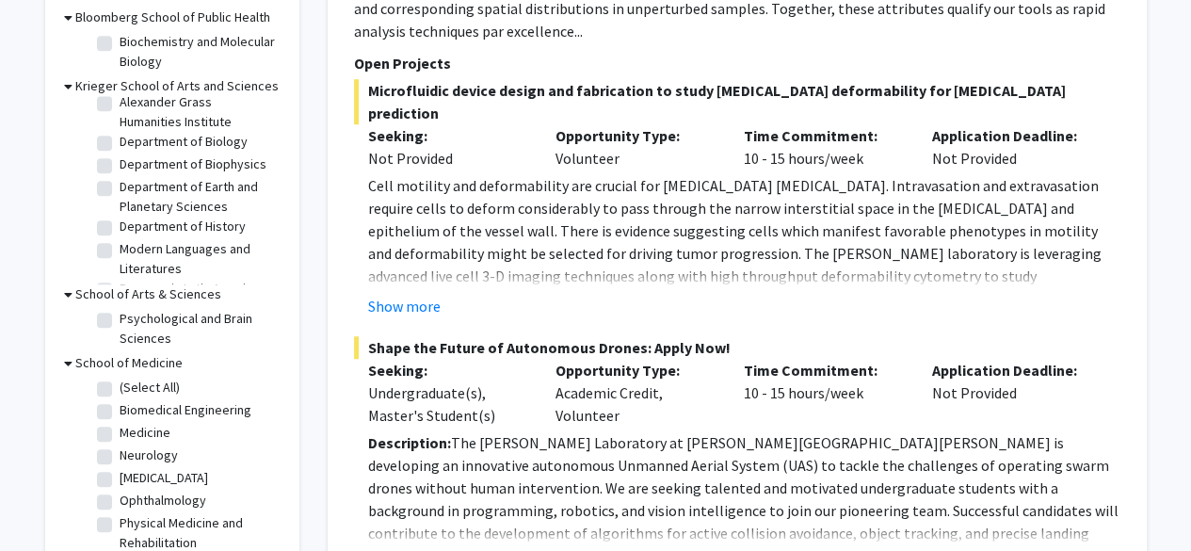
click at [96, 296] on h3 "School of Arts & Sciences" at bounding box center [148, 294] width 146 height 20
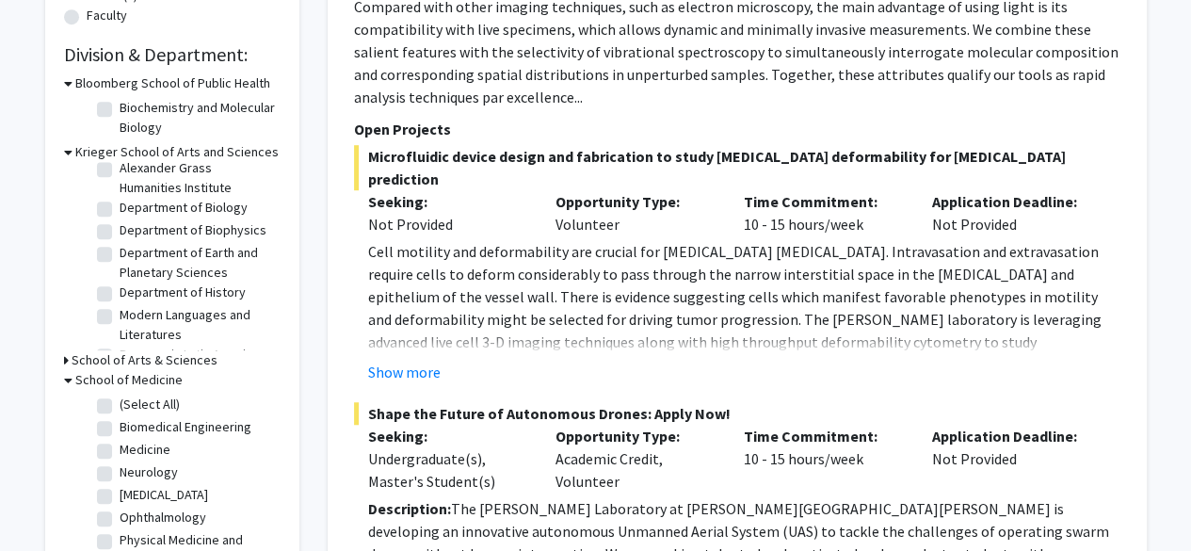
scroll to position [536, 0]
click at [120, 109] on label "Biochemistry and Molecular Biology" at bounding box center [198, 119] width 156 height 40
click at [120, 109] on input "Biochemistry and Molecular Biology" at bounding box center [126, 105] width 12 height 12
checkbox input "true"
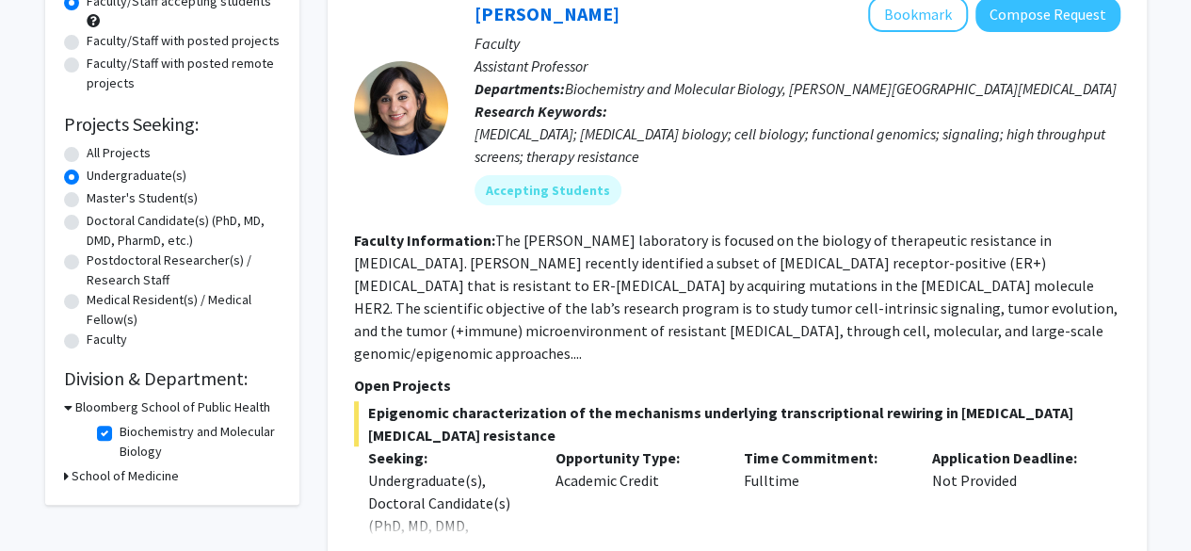
scroll to position [212, 0]
click at [120, 432] on label "Biochemistry and Molecular Biology" at bounding box center [198, 443] width 156 height 40
click at [120, 432] on input "Biochemistry and Molecular Biology" at bounding box center [126, 429] width 12 height 12
checkbox input "false"
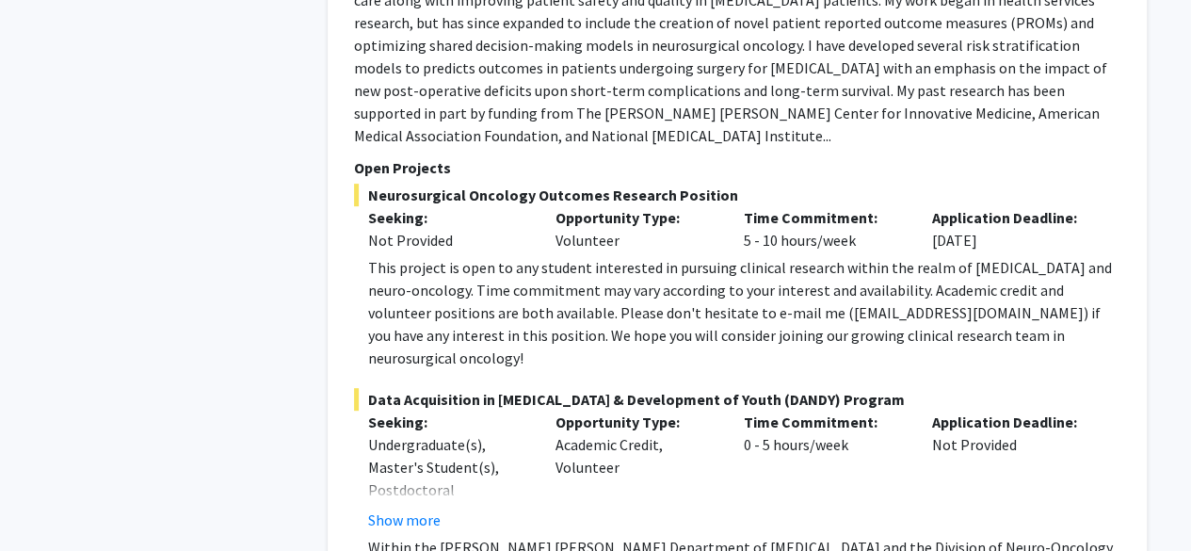
scroll to position [3840, 0]
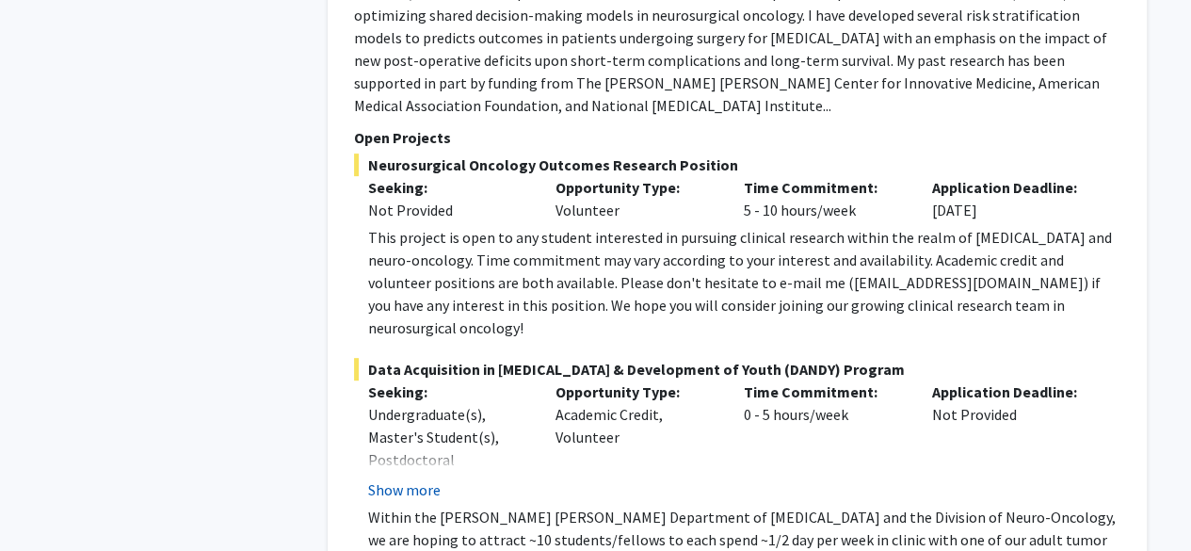
click at [427, 478] on button "Show more" at bounding box center [404, 489] width 73 height 23
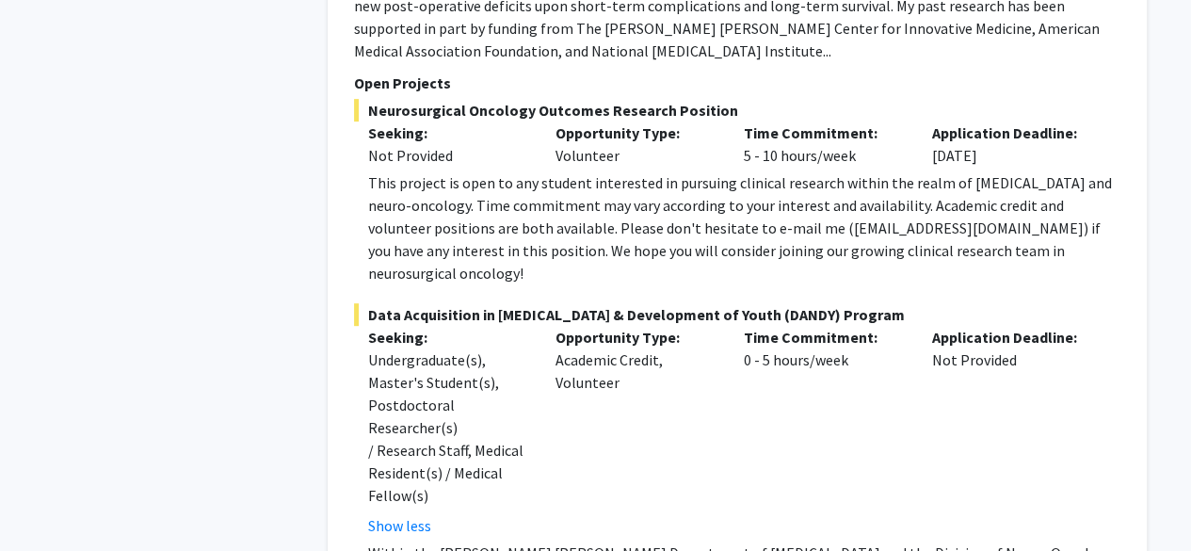
scroll to position [3900, 0]
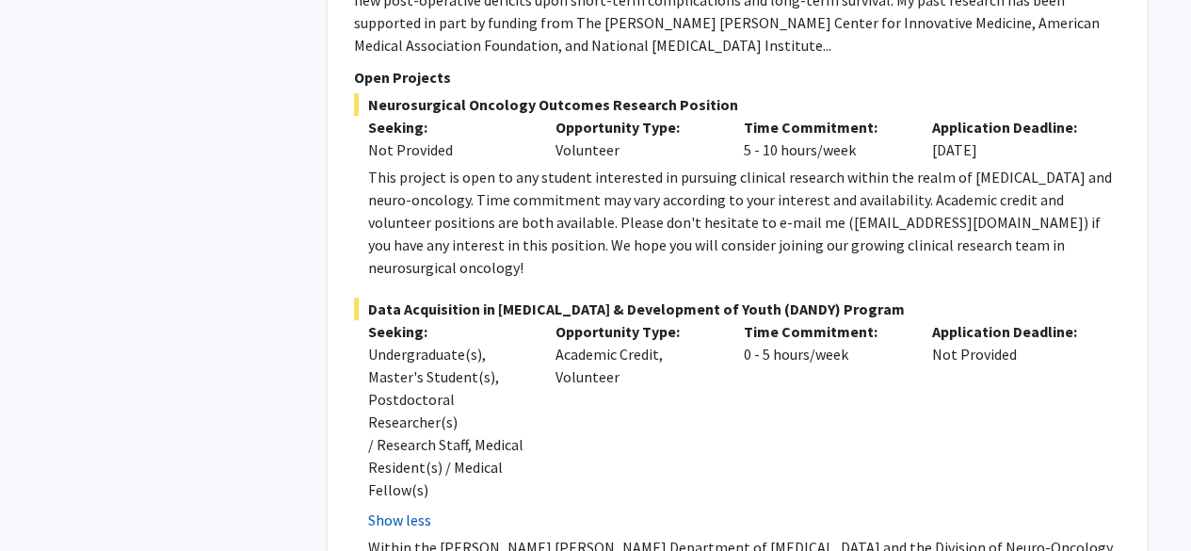
click at [403, 508] on button "Show less" at bounding box center [399, 519] width 63 height 23
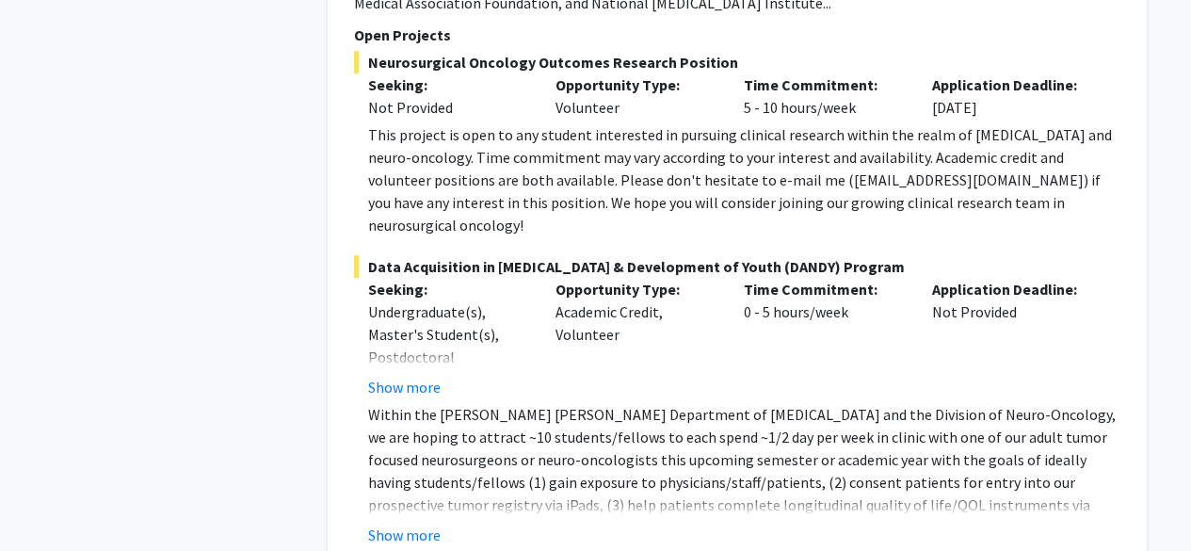
scroll to position [3944, 0]
click at [474, 402] on p "Within the [PERSON_NAME] [PERSON_NAME] Department of [MEDICAL_DATA] and the Div…" at bounding box center [744, 481] width 752 height 158
click at [416, 523] on button "Show more" at bounding box center [404, 534] width 73 height 23
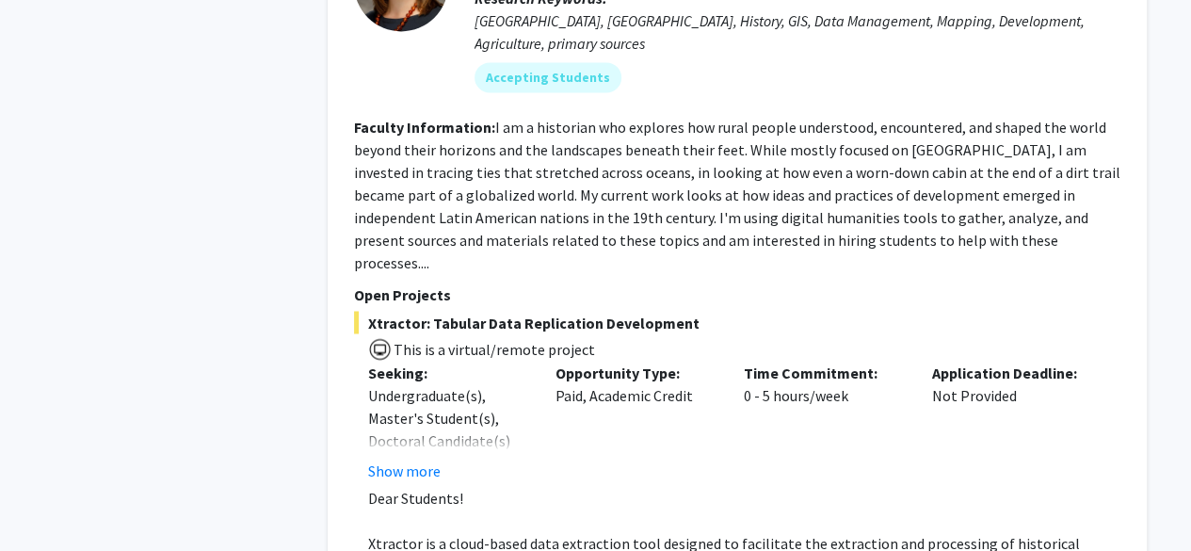
scroll to position [8666, 0]
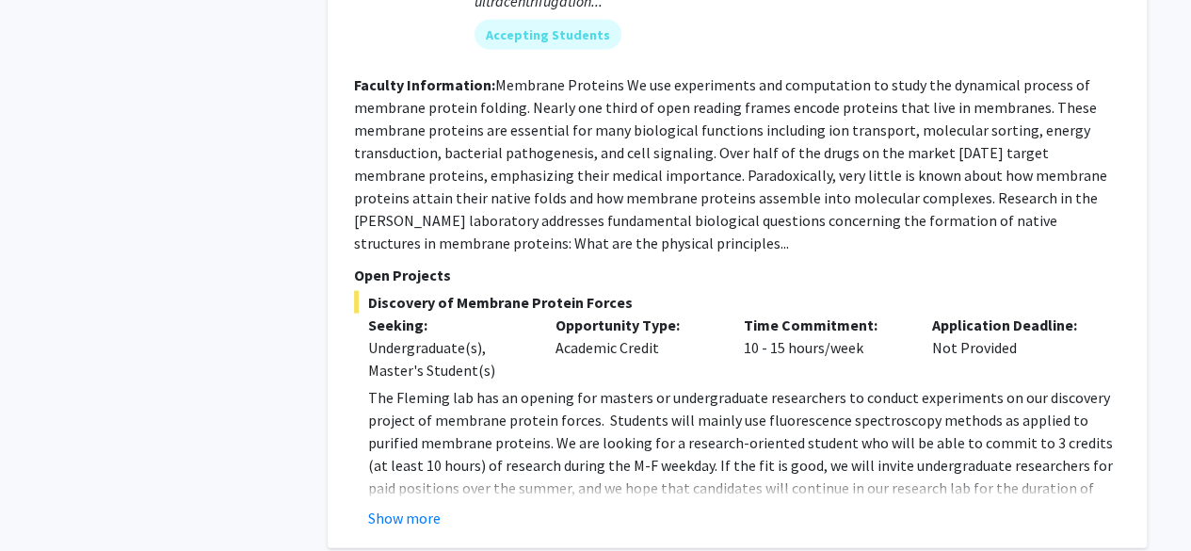
scroll to position [1910, 0]
click at [398, 508] on button "Show more" at bounding box center [404, 519] width 73 height 23
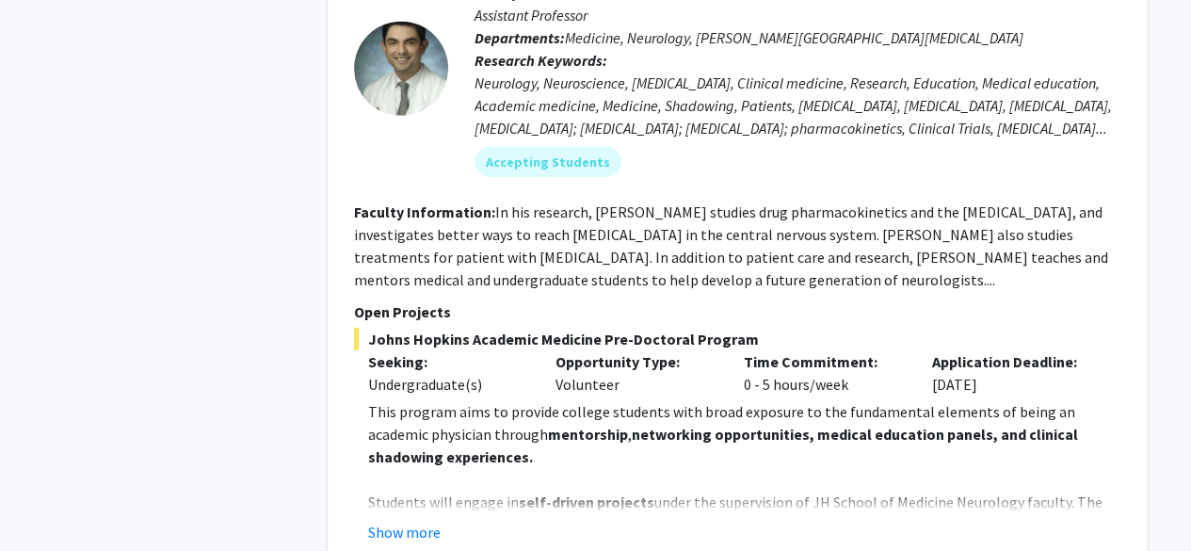
scroll to position [2800, 0]
click at [380, 520] on button "Show more" at bounding box center [404, 531] width 73 height 23
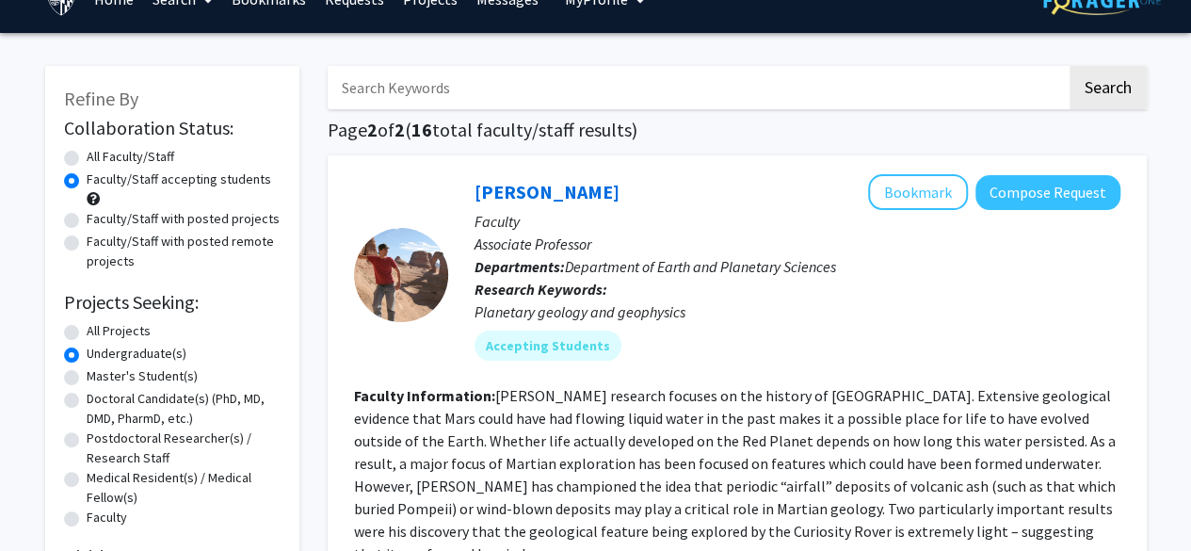
scroll to position [36, 0]
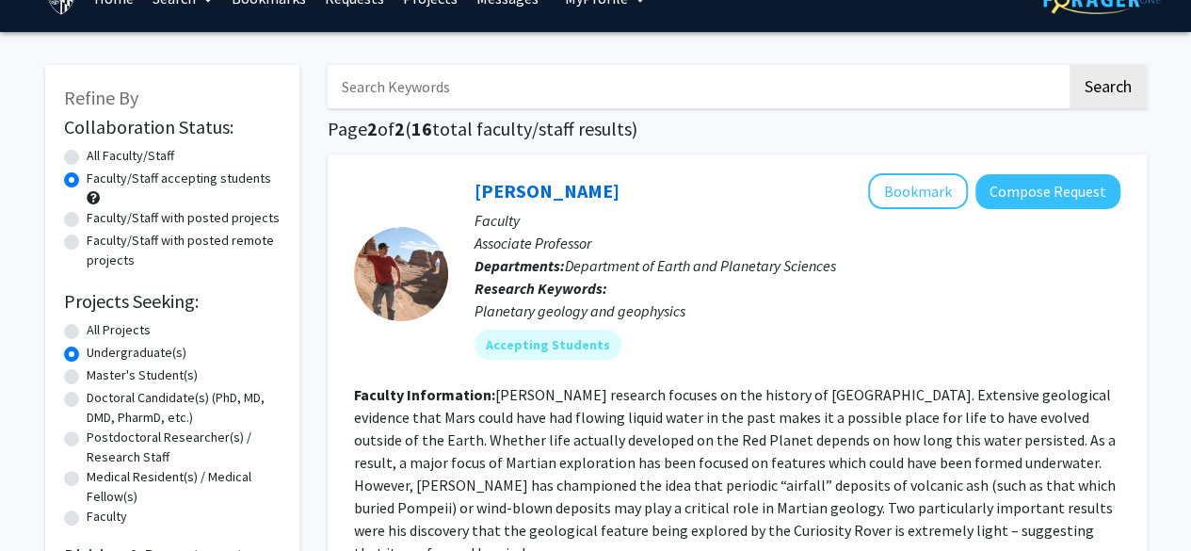
click at [87, 153] on label "All Faculty/Staff" at bounding box center [131, 156] width 88 height 20
click at [87, 153] on input "All Faculty/Staff" at bounding box center [93, 152] width 12 height 12
radio input "true"
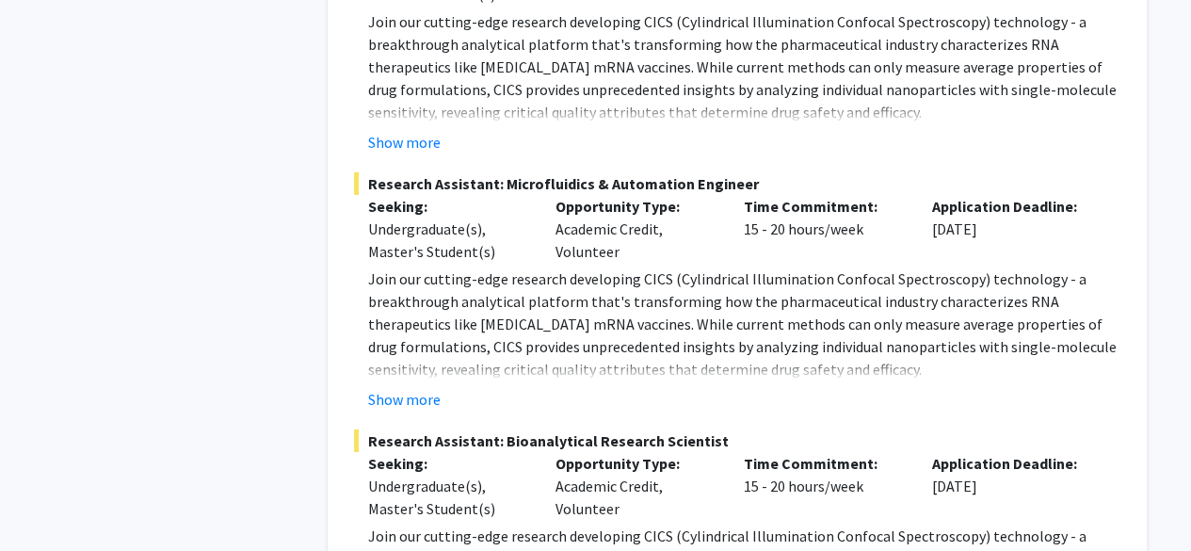
scroll to position [6706, 0]
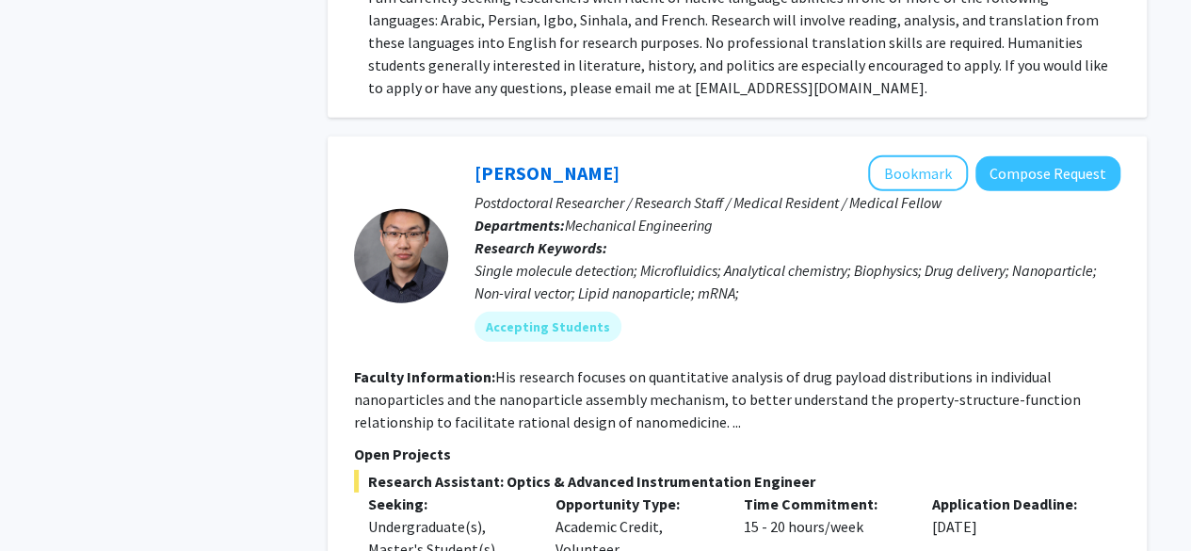
scroll to position [6028, 0]
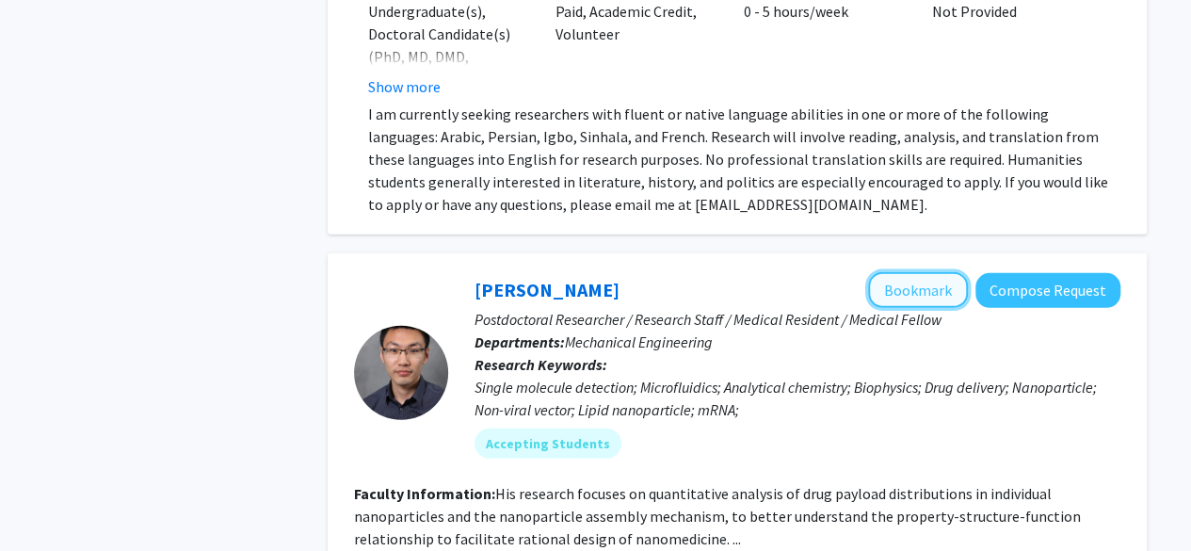
click at [908, 272] on button "Bookmark" at bounding box center [918, 290] width 100 height 36
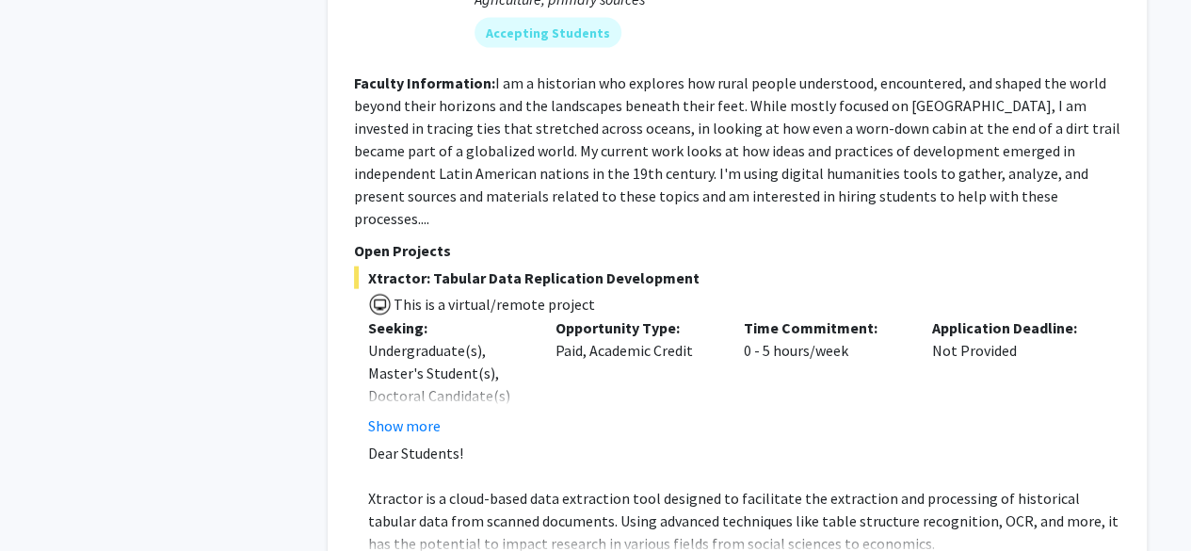
scroll to position [9152, 0]
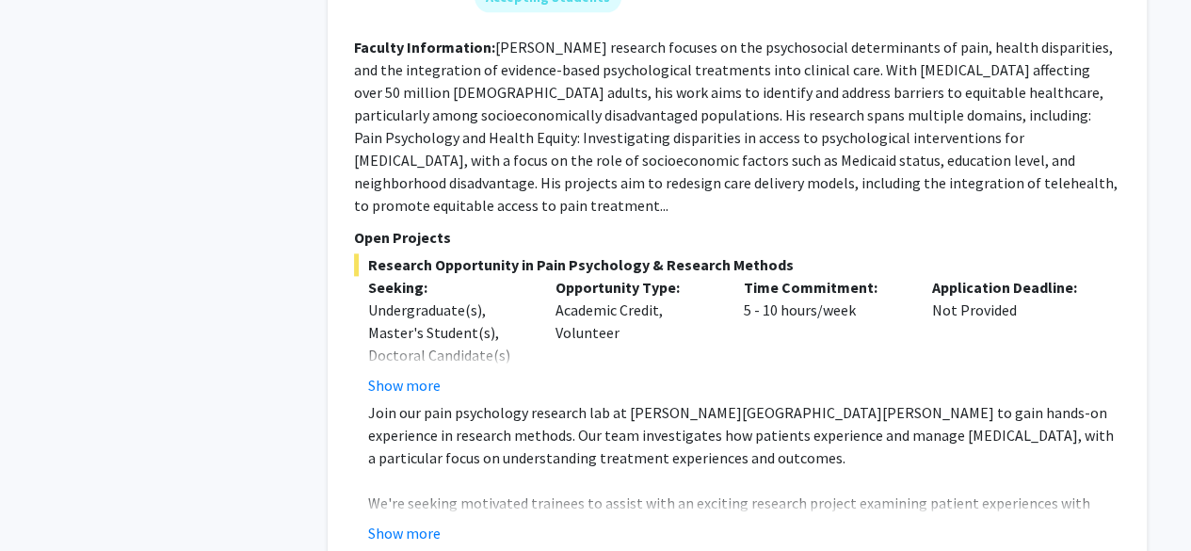
scroll to position [1129, 0]
click at [410, 521] on button "Show more" at bounding box center [404, 532] width 73 height 23
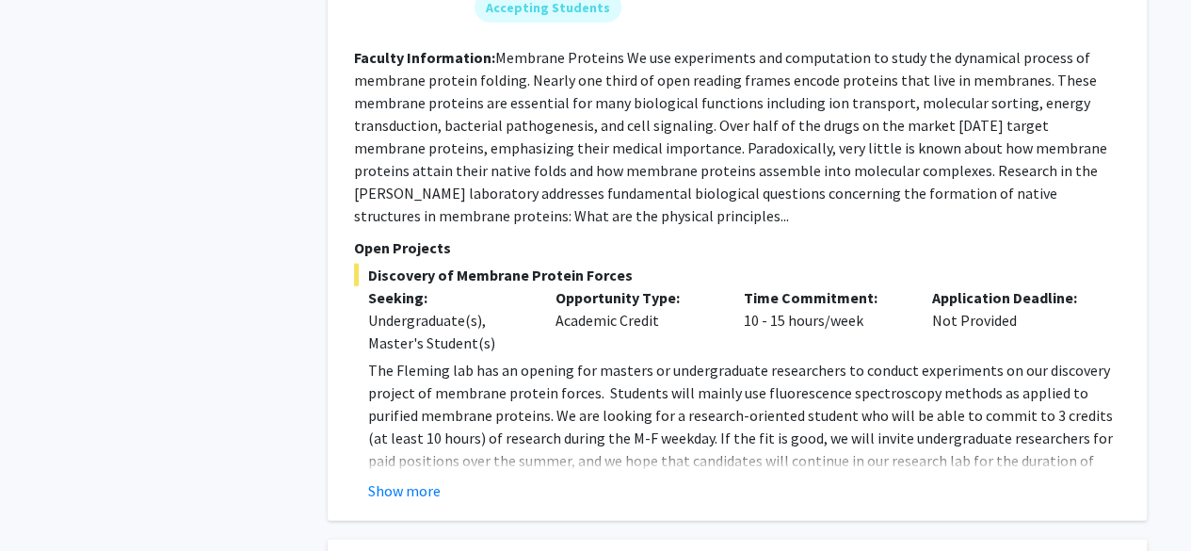
scroll to position [2278, 0]
click at [405, 478] on button "Show more" at bounding box center [404, 489] width 73 height 23
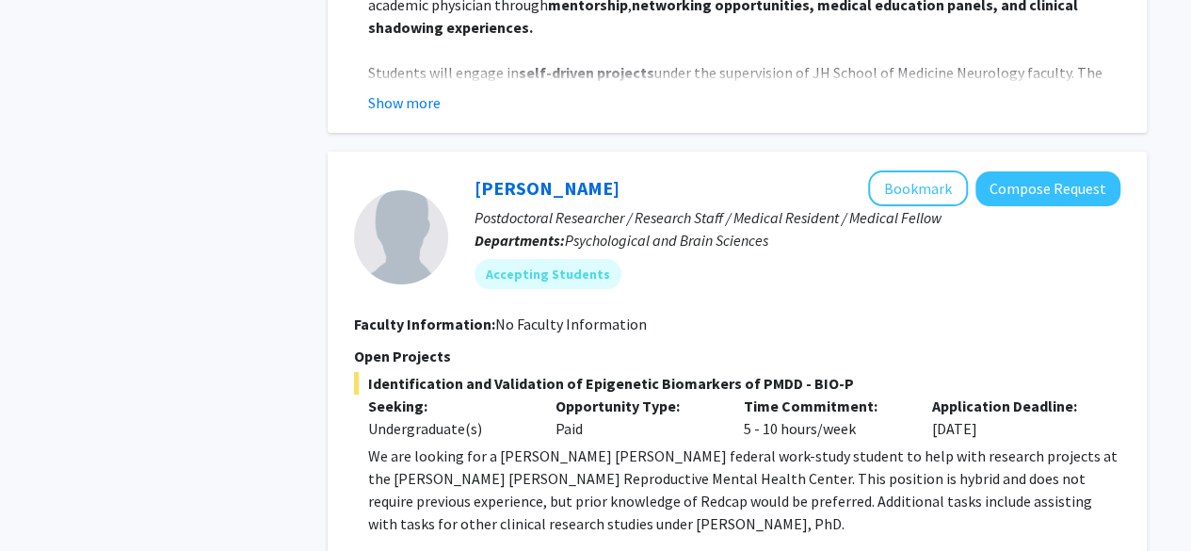
scroll to position [3569, 0]
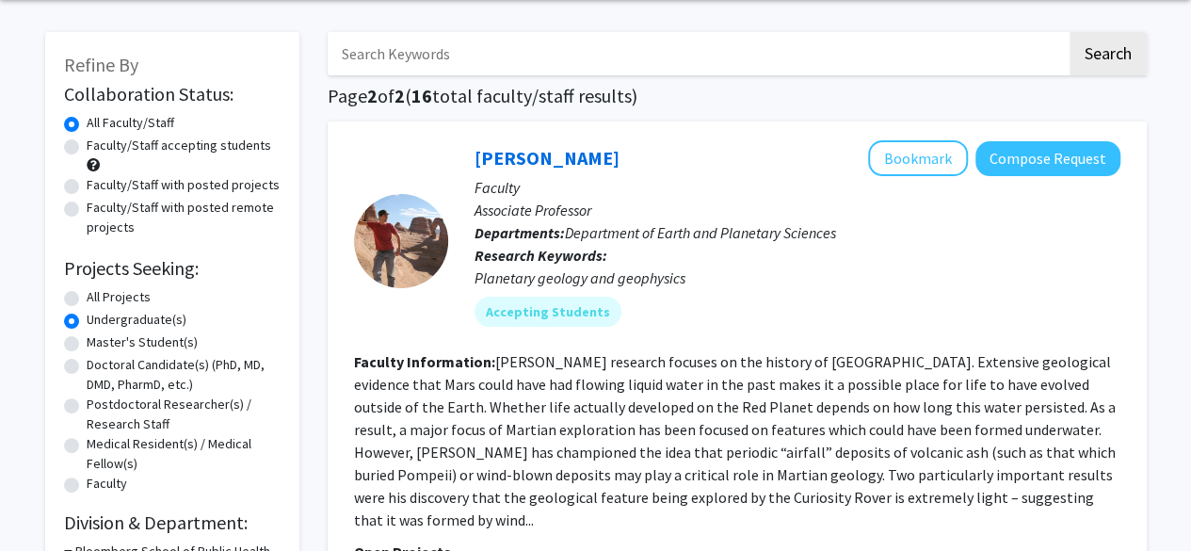
scroll to position [0, 0]
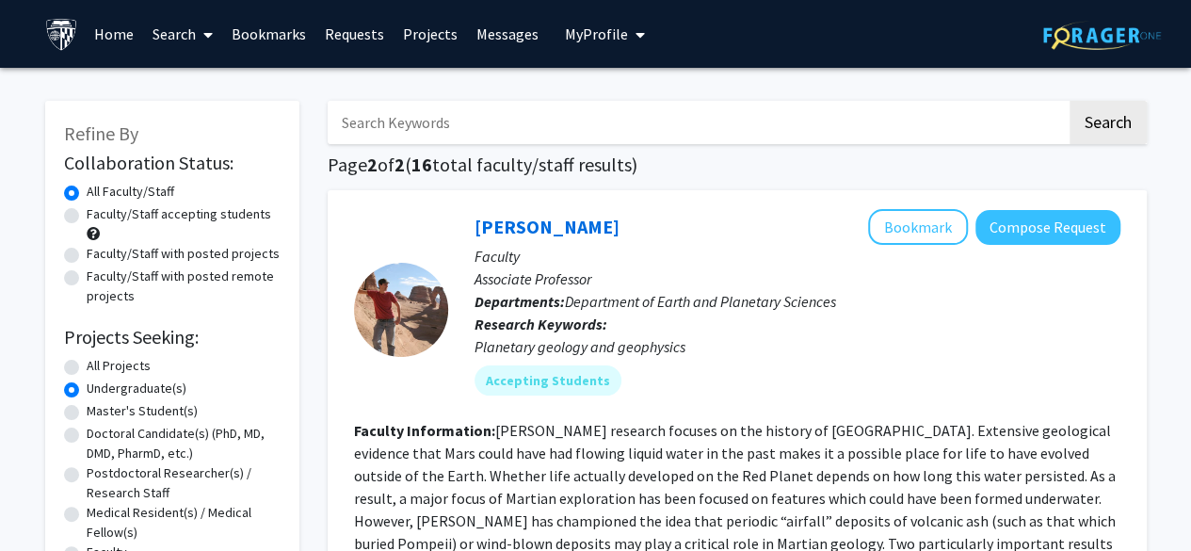
click at [452, 135] on input "Search Keywords" at bounding box center [697, 122] width 739 height 43
type input "PCR"
click at [1070, 101] on button "Search" at bounding box center [1108, 122] width 77 height 43
radio input "true"
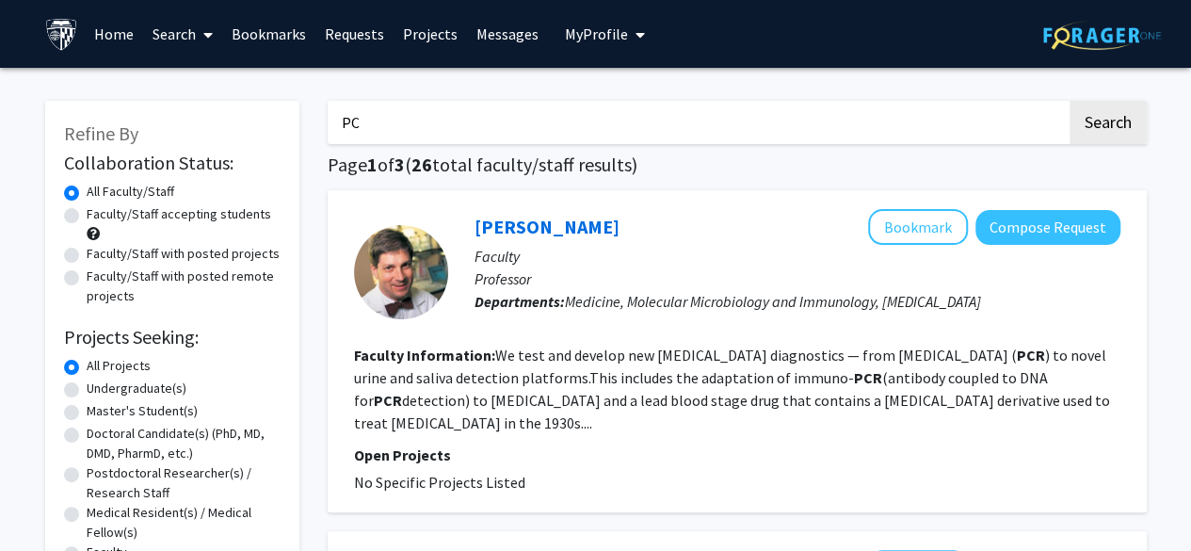
type input "P"
